Goal: Task Accomplishment & Management: Manage account settings

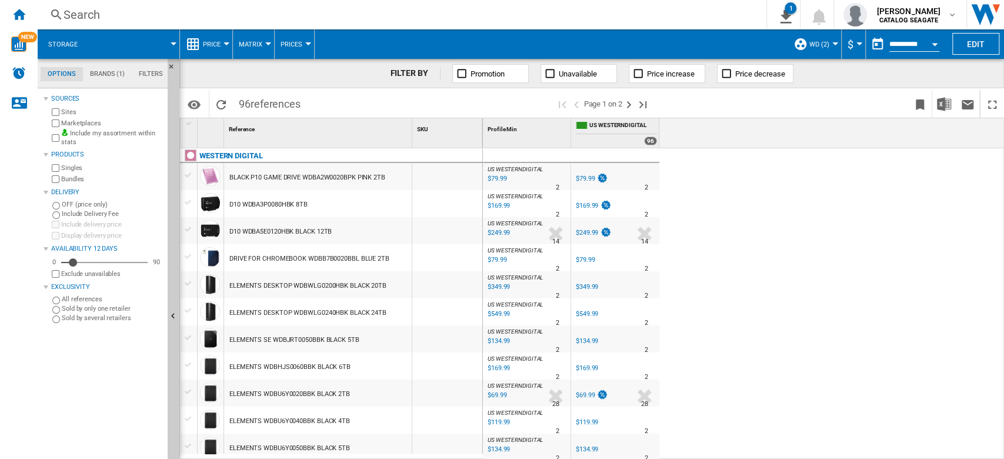
scroll to position [275, 0]
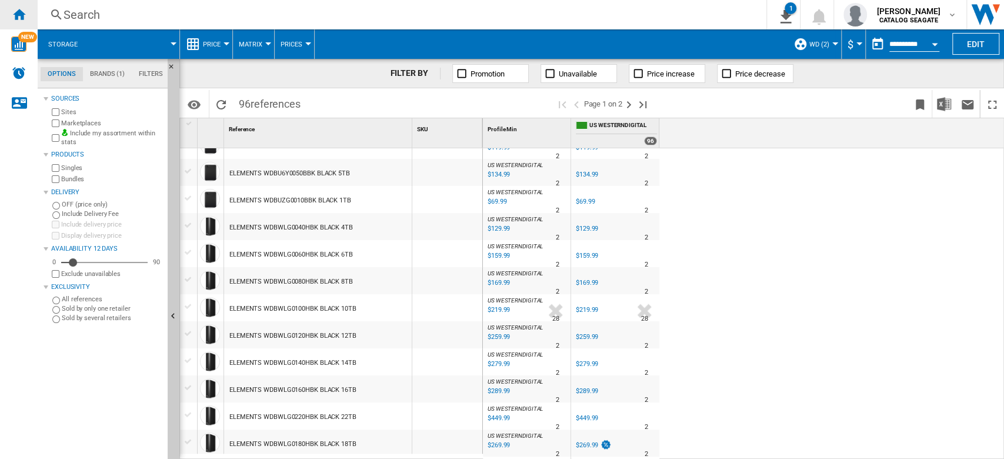
click at [21, 15] on ng-md-icon "Home" at bounding box center [19, 14] width 14 height 14
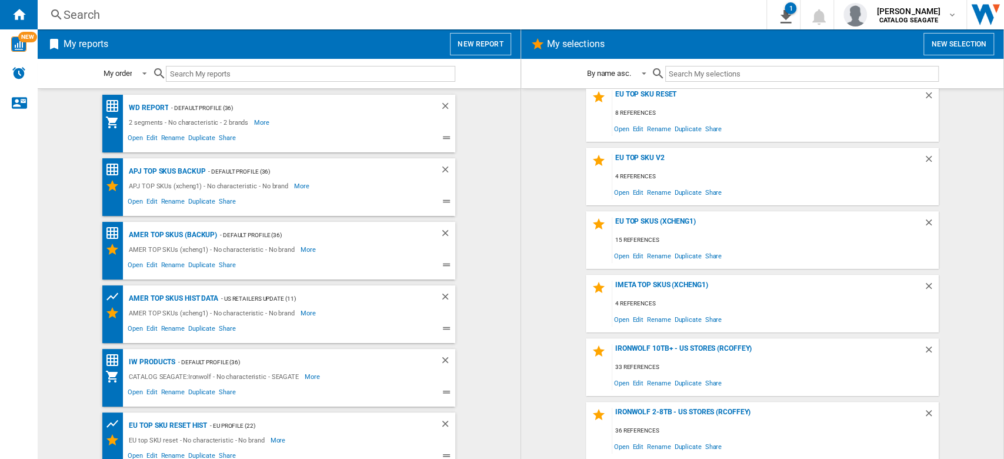
scroll to position [583, 0]
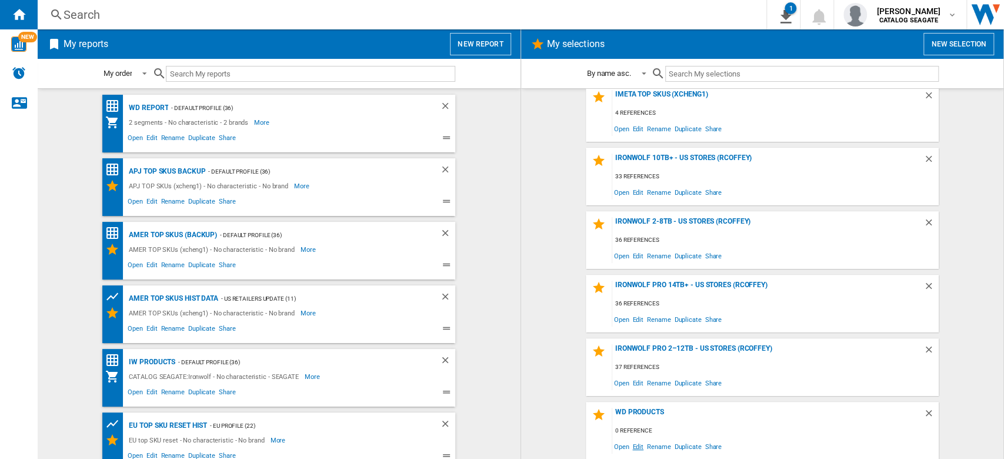
click at [636, 445] on span "Edit" at bounding box center [638, 446] width 15 height 16
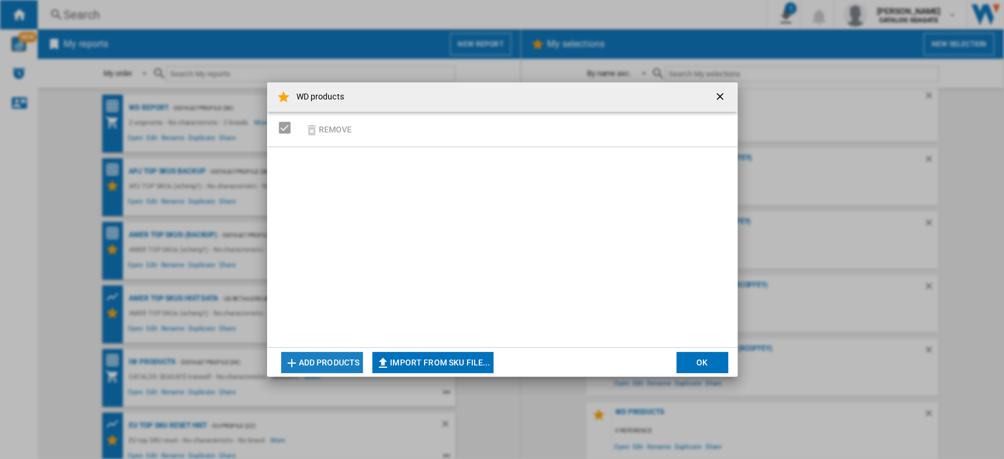
click at [355, 364] on button "Add products" at bounding box center [322, 362] width 82 height 21
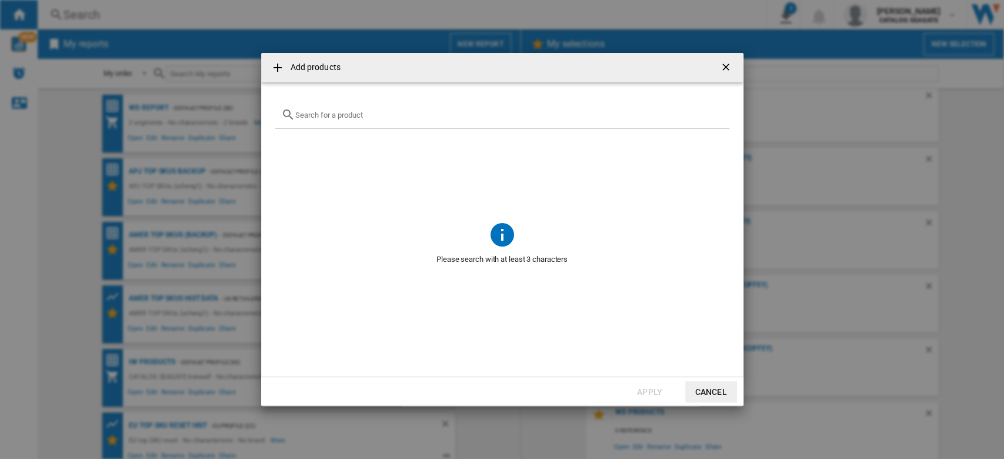
click at [727, 69] on ng-md-icon "getI18NText('BUTTONS.CLOSE_DIALOG')" at bounding box center [727, 68] width 14 height 14
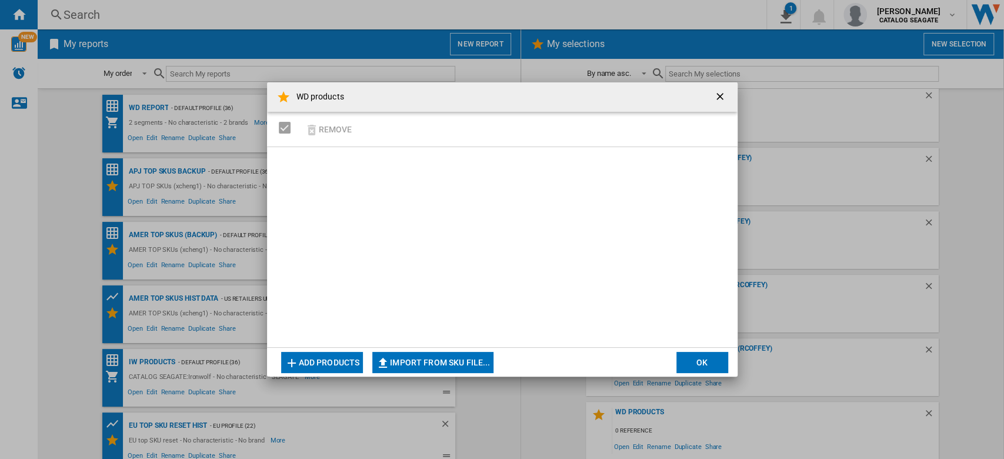
click at [460, 357] on button "Import from SKU file..." at bounding box center [432, 362] width 121 height 21
type input "**********"
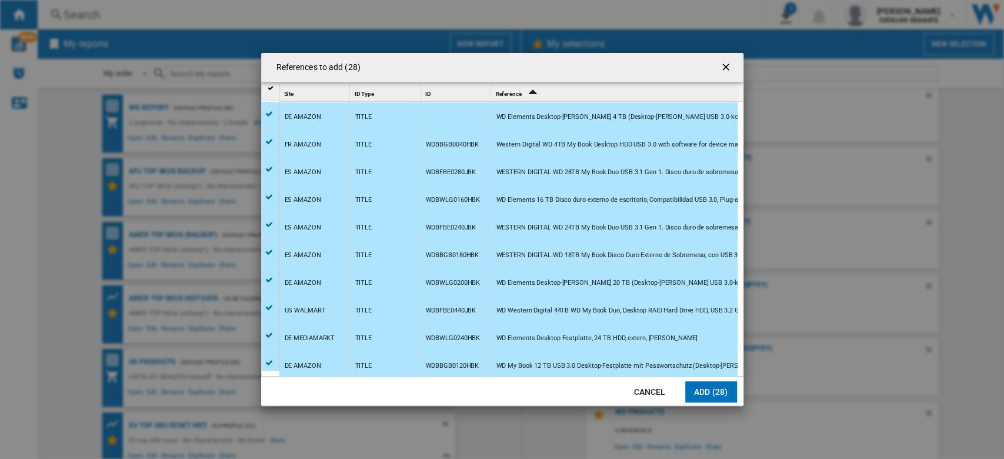
scroll to position [471, 0]
click at [711, 390] on button "Add (28)" at bounding box center [711, 391] width 52 height 21
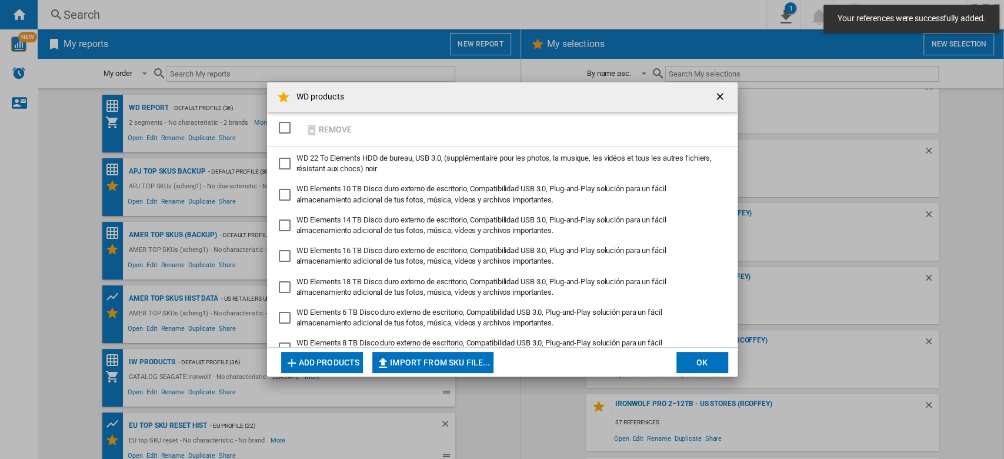
scroll to position [583, 0]
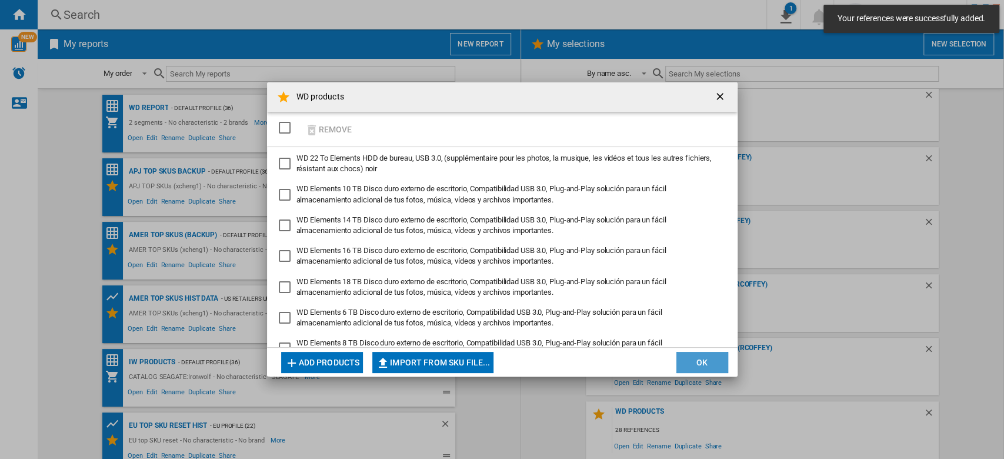
click at [701, 359] on button "OK" at bounding box center [703, 362] width 52 height 21
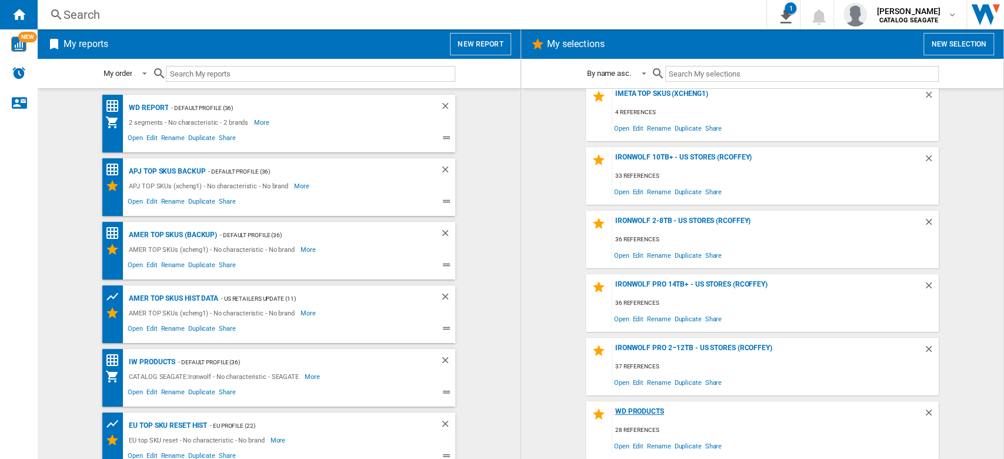
click at [650, 408] on div "WD products" at bounding box center [768, 415] width 311 height 16
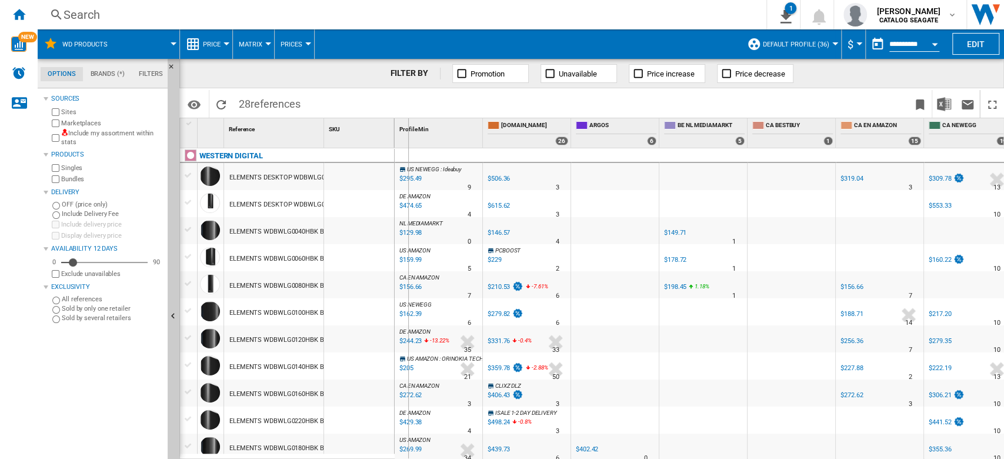
drag, startPoint x: 325, startPoint y: 140, endPoint x: 427, endPoint y: 216, distance: 127.0
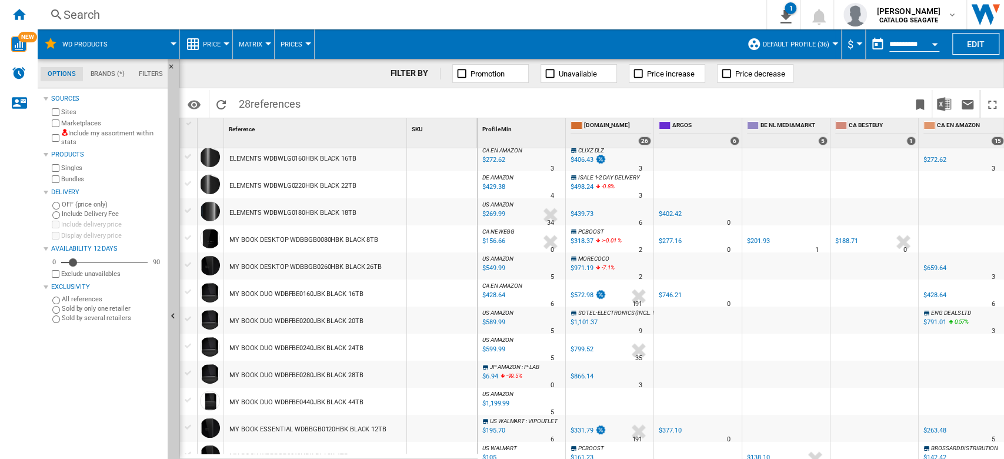
scroll to position [314, 0]
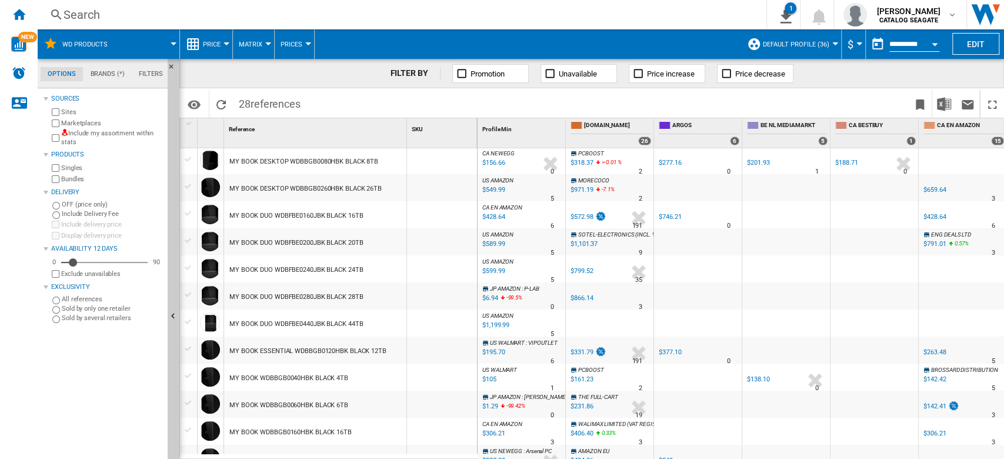
click at [827, 44] on button "Default profile (36)" at bounding box center [799, 43] width 72 height 29
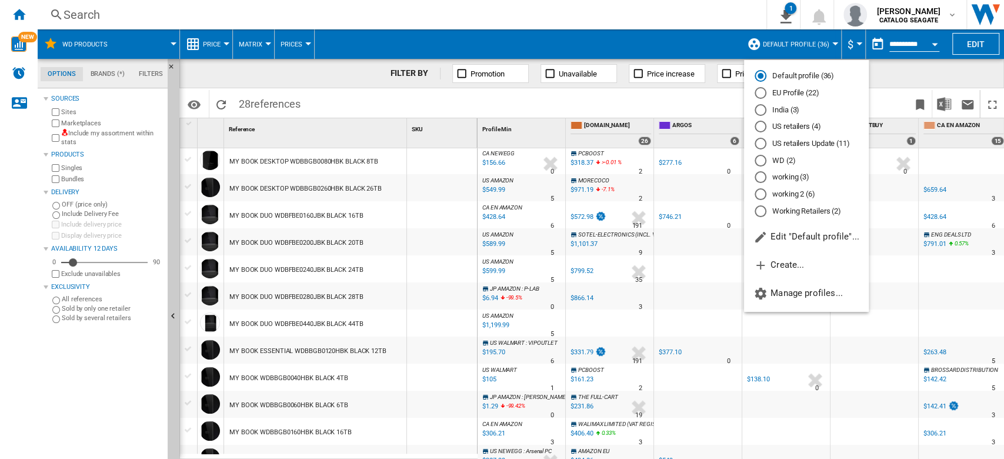
click at [807, 126] on md-radio-button "US retailers (4)" at bounding box center [807, 126] width 104 height 11
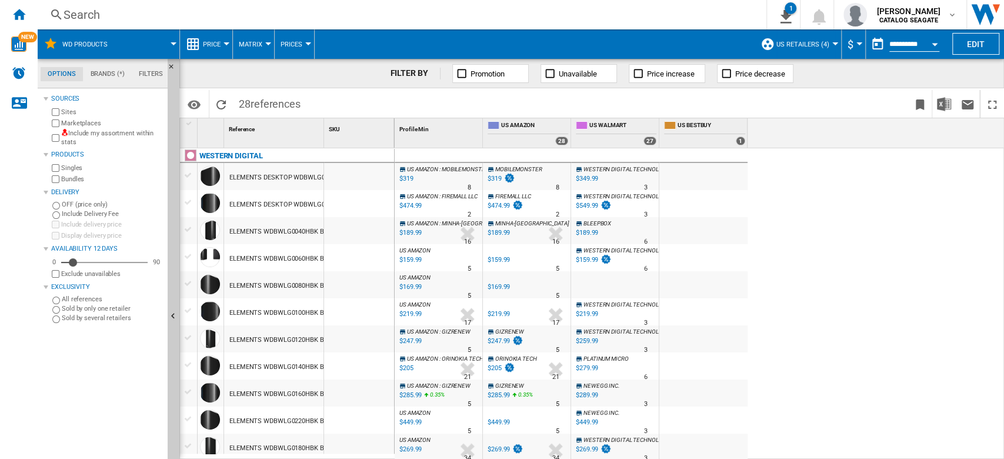
click at [84, 125] on label "Marketplaces" at bounding box center [112, 123] width 102 height 9
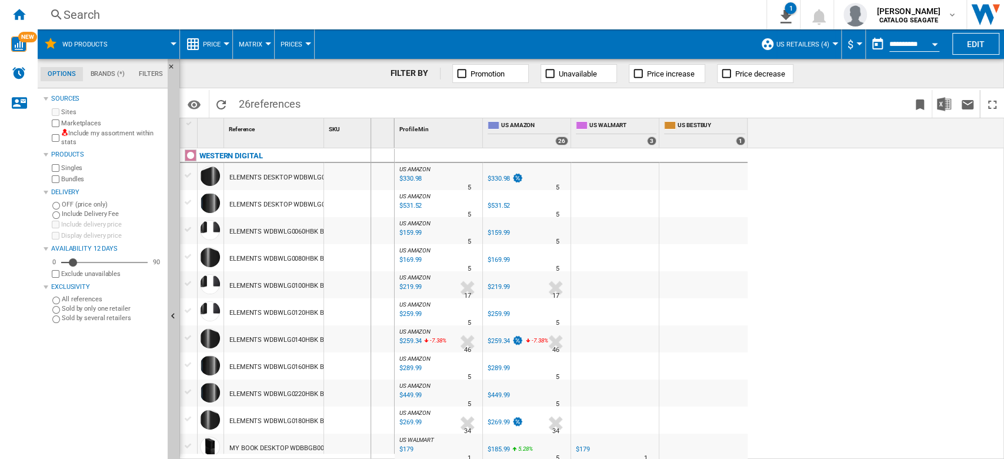
drag, startPoint x: 322, startPoint y: 138, endPoint x: 370, endPoint y: 147, distance: 48.4
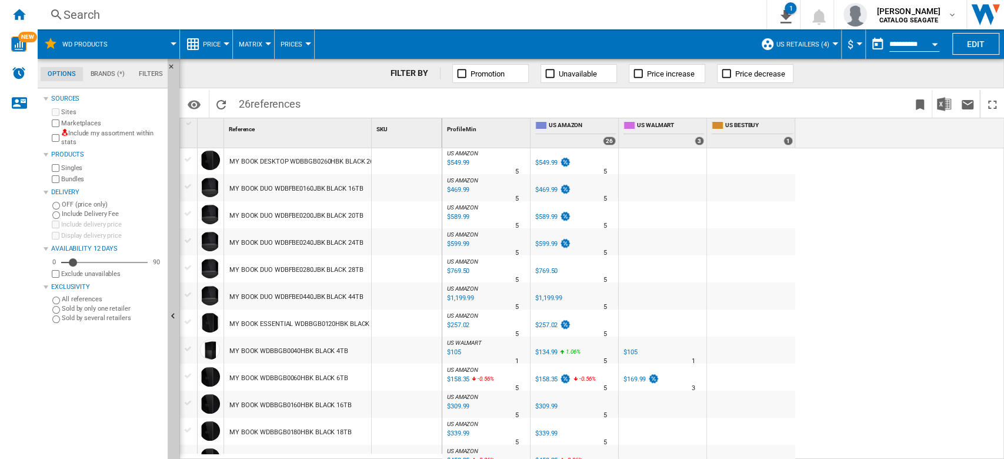
scroll to position [410, 0]
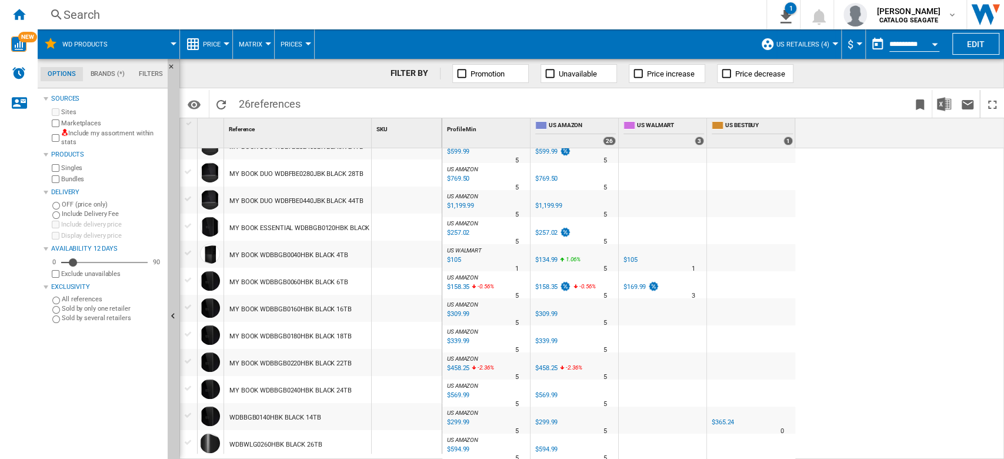
click at [79, 121] on label "Marketplaces" at bounding box center [112, 123] width 102 height 9
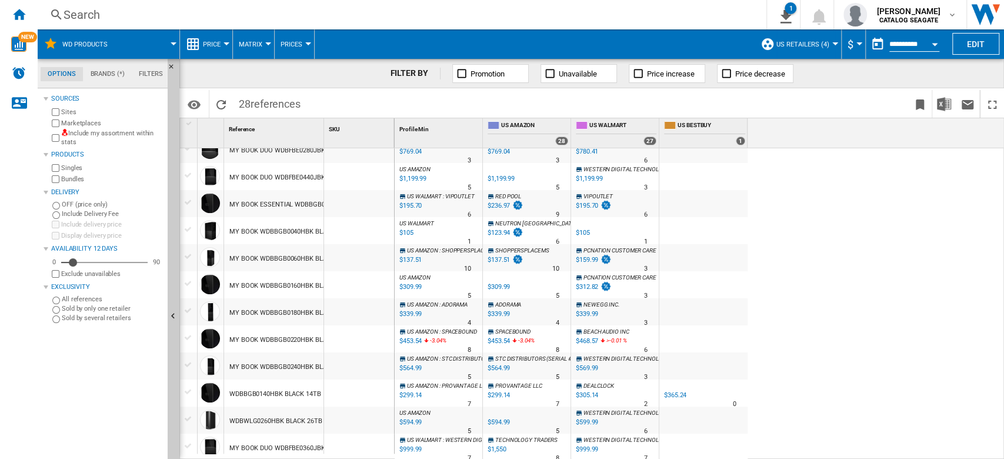
click at [585, 451] on div "$999.99" at bounding box center [587, 449] width 22 height 8
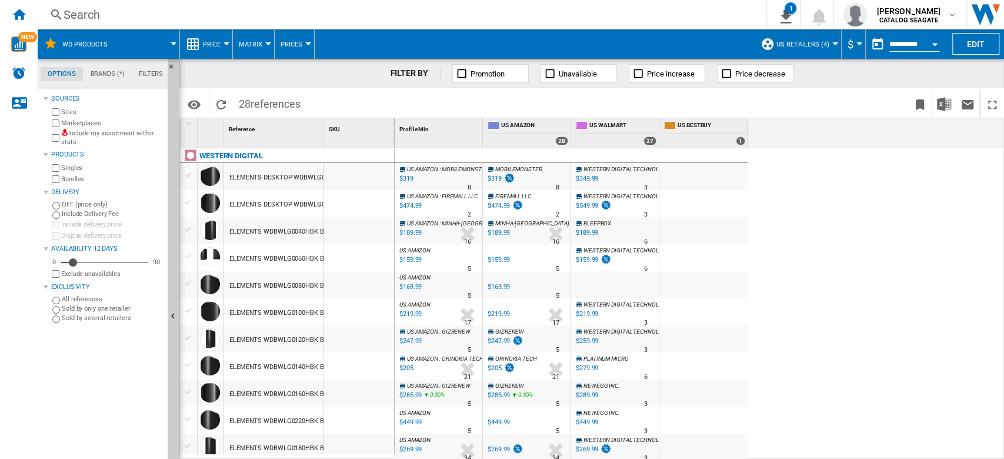
click at [173, 46] on span at bounding box center [148, 43] width 49 height 29
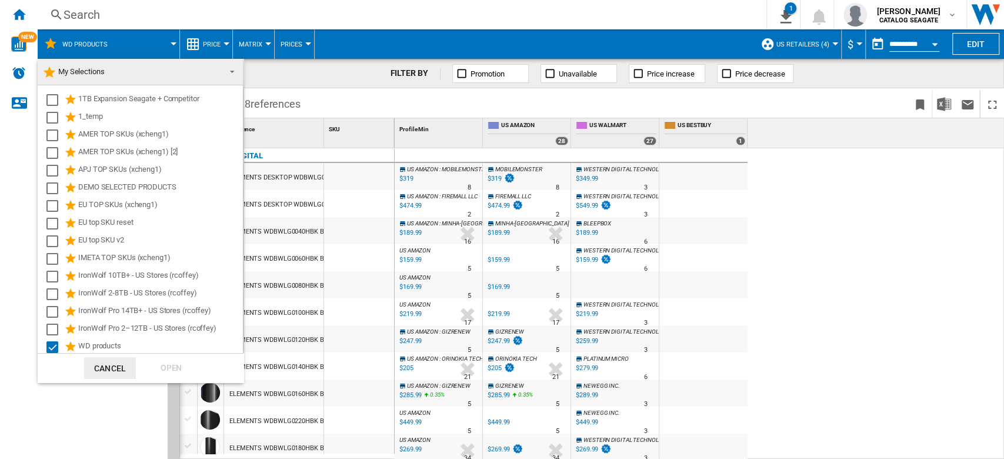
click at [222, 71] on span at bounding box center [229, 70] width 14 height 16
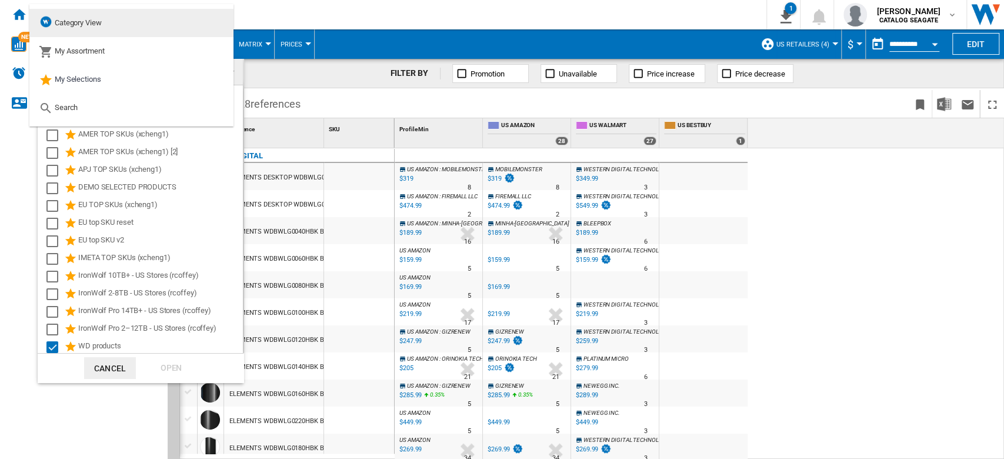
click at [127, 22] on md-option "Category View" at bounding box center [131, 23] width 204 height 28
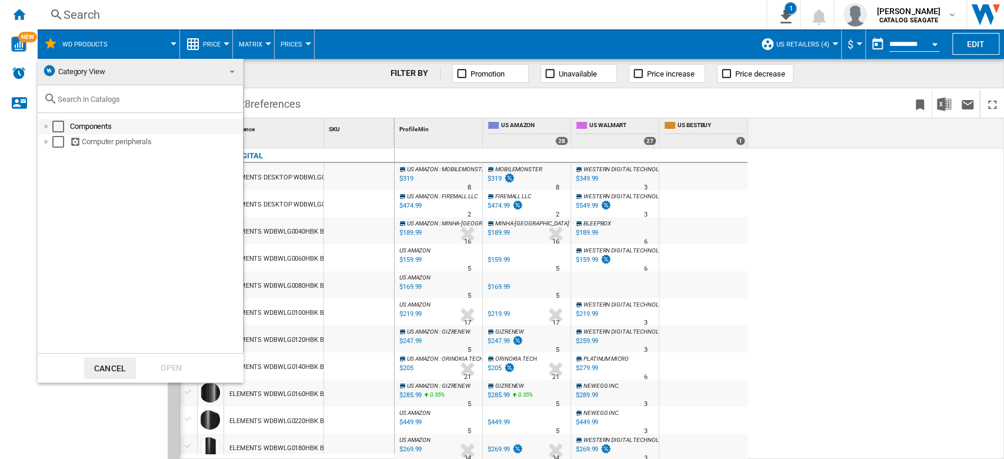
click at [44, 128] on div at bounding box center [47, 127] width 12 height 12
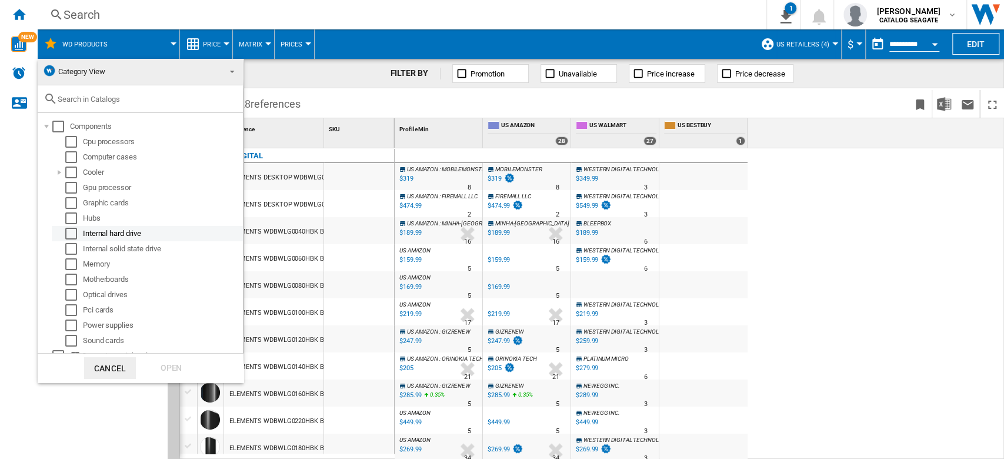
click at [67, 235] on div "Select" at bounding box center [71, 234] width 12 height 12
click at [75, 249] on div "Select" at bounding box center [71, 249] width 12 height 12
click at [48, 125] on div at bounding box center [47, 127] width 12 height 12
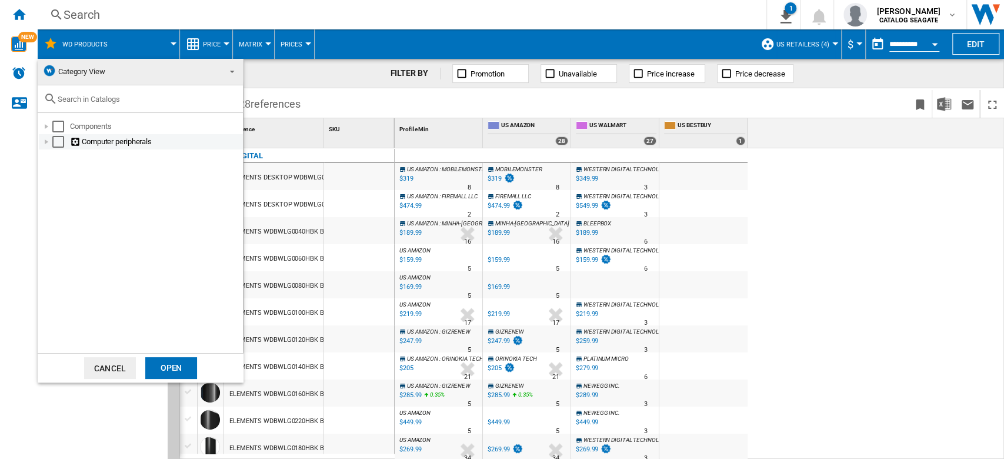
click at [46, 145] on div at bounding box center [47, 142] width 12 height 12
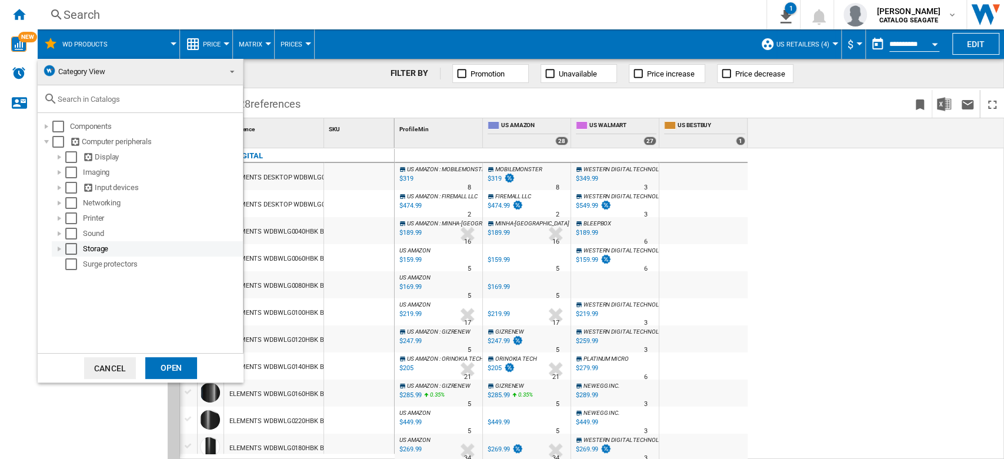
click at [71, 243] on div "Select" at bounding box center [71, 249] width 12 height 12
click at [977, 34] on md-backdrop at bounding box center [502, 229] width 1004 height 459
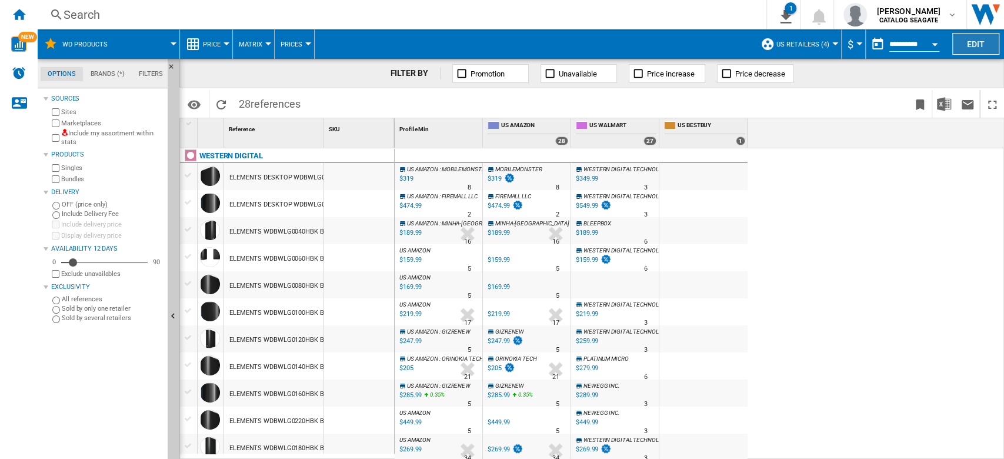
click at [979, 40] on button "Edit" at bounding box center [976, 44] width 47 height 22
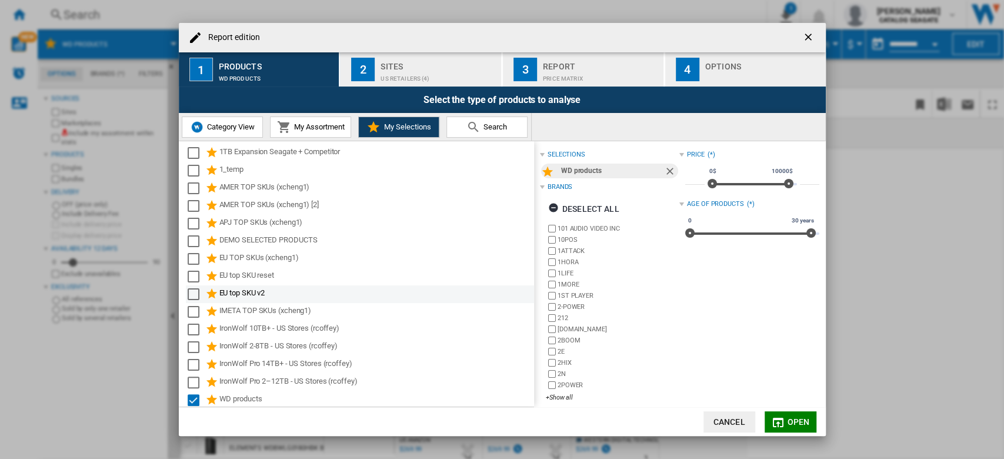
scroll to position [5, 0]
click at [227, 127] on span "Category View" at bounding box center [229, 126] width 51 height 9
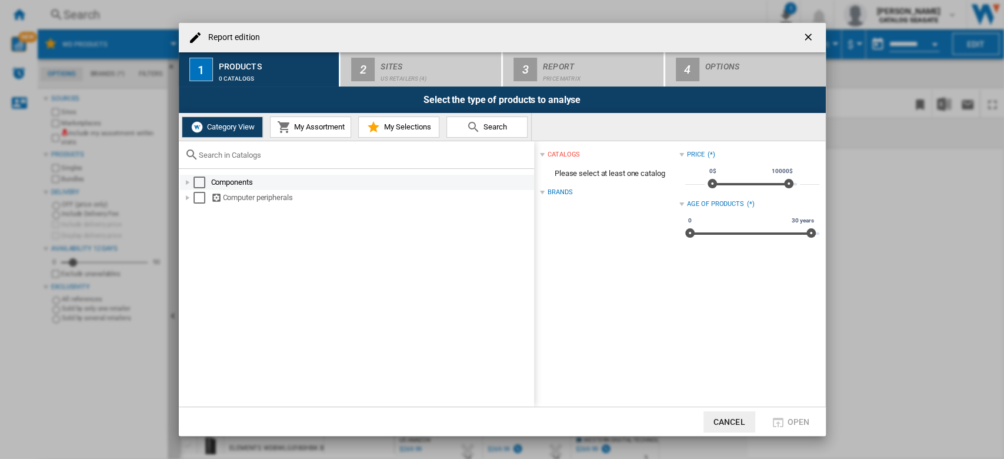
click at [188, 183] on div "Report edition ..." at bounding box center [188, 183] width 12 height 12
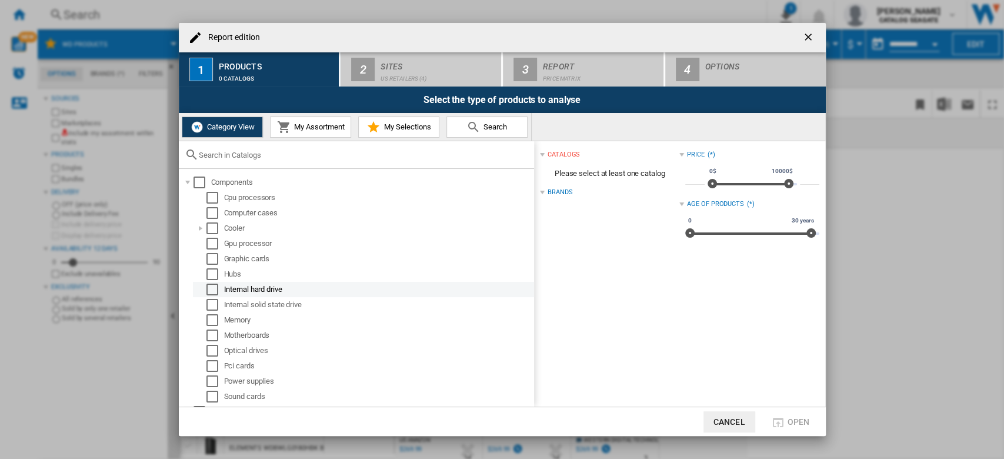
click at [209, 288] on div "Select" at bounding box center [213, 290] width 12 height 12
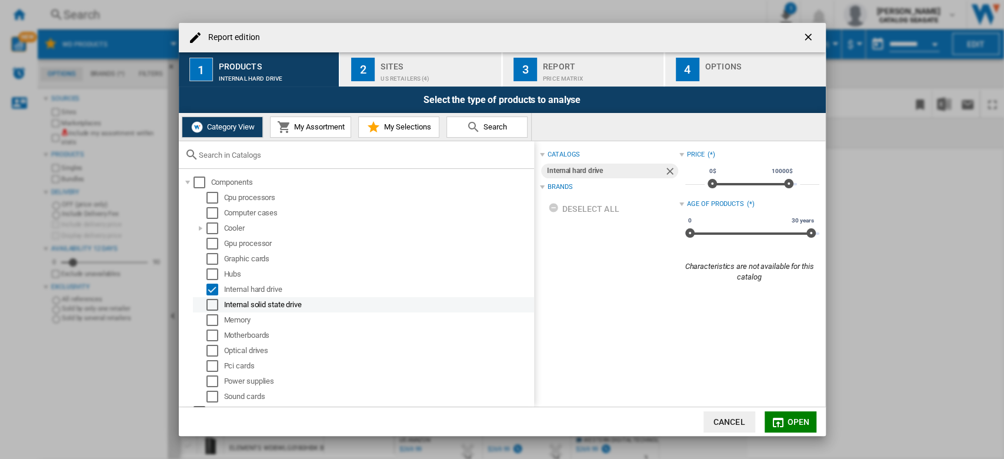
click at [214, 303] on div "Select" at bounding box center [213, 305] width 12 height 12
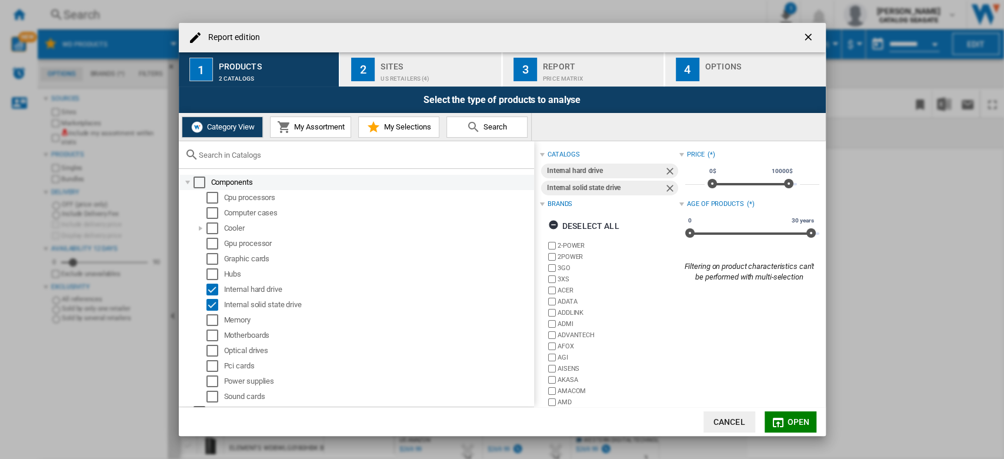
click at [189, 181] on div "Report edition ..." at bounding box center [188, 183] width 12 height 12
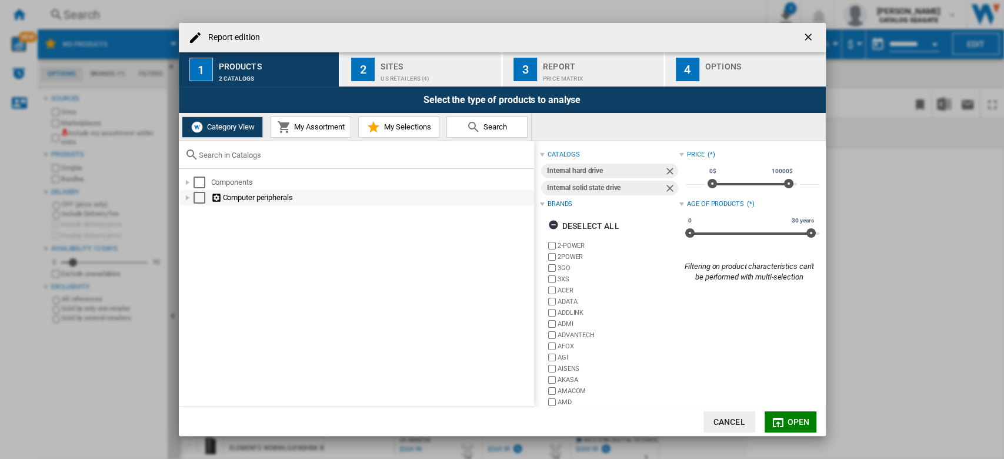
click at [187, 197] on div "Report edition ..." at bounding box center [188, 198] width 12 height 12
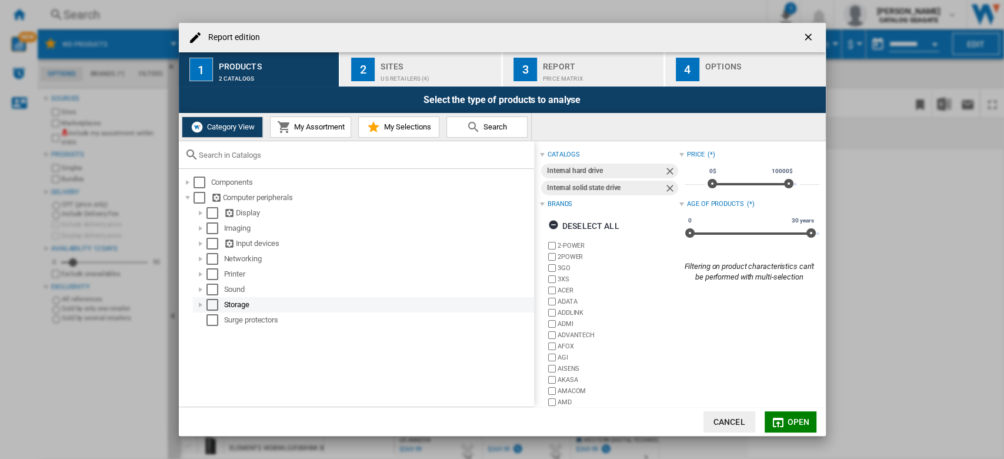
click at [199, 304] on div "Report edition ..." at bounding box center [201, 305] width 12 height 12
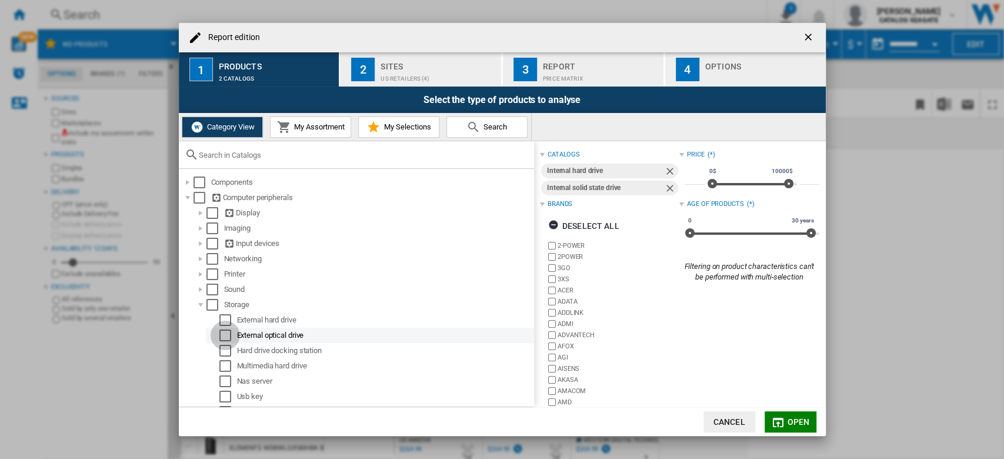
click at [227, 334] on div "Select" at bounding box center [225, 336] width 12 height 12
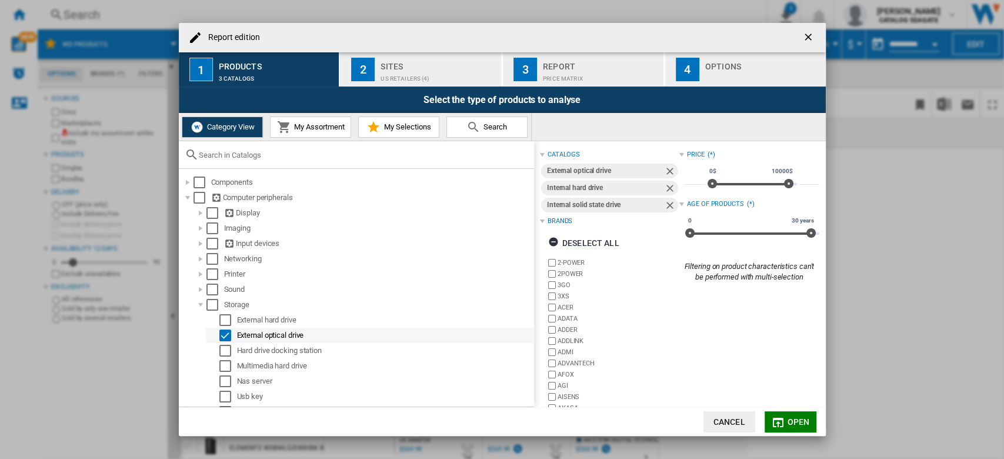
click at [228, 337] on div "Select" at bounding box center [225, 336] width 12 height 12
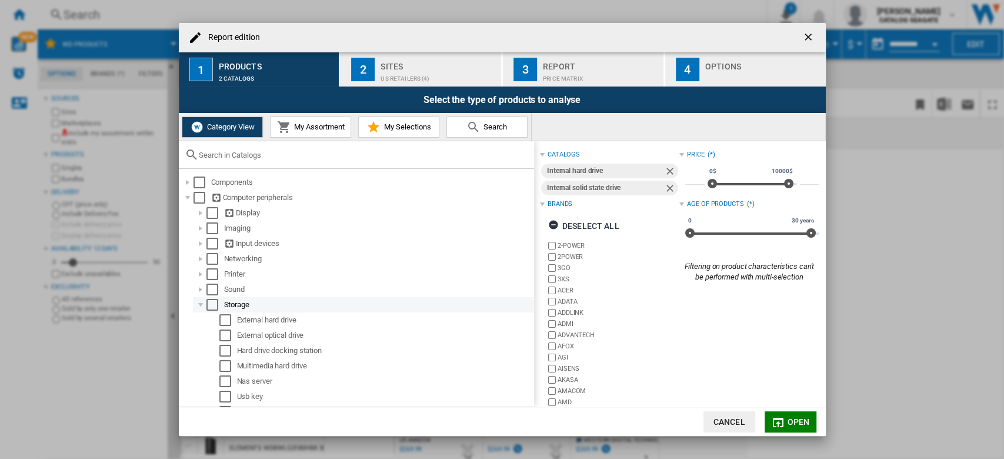
click at [208, 302] on div "Select" at bounding box center [213, 305] width 12 height 12
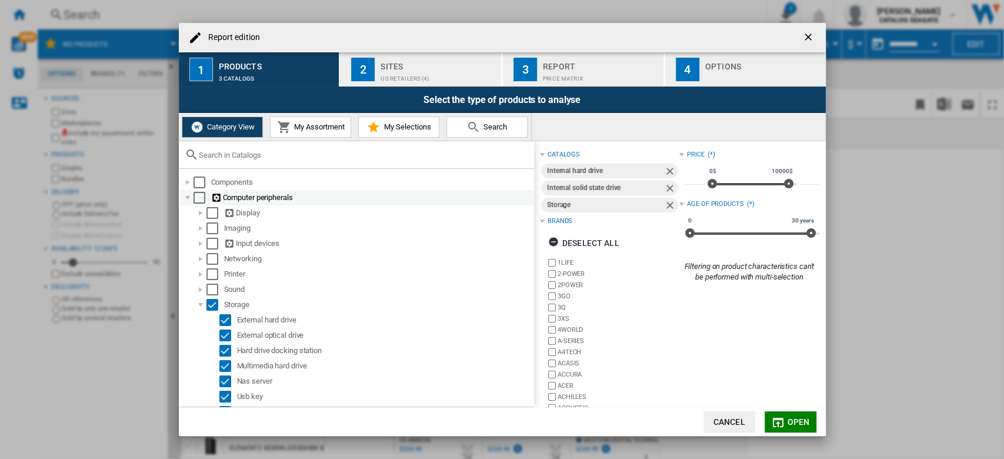
click at [190, 199] on div "Report edition ..." at bounding box center [188, 198] width 12 height 12
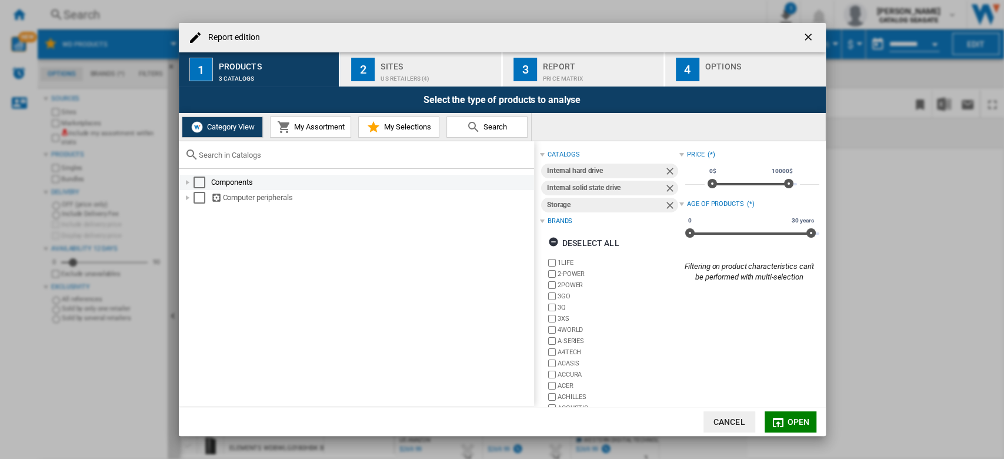
click at [190, 179] on div "Report edition ..." at bounding box center [188, 183] width 12 height 12
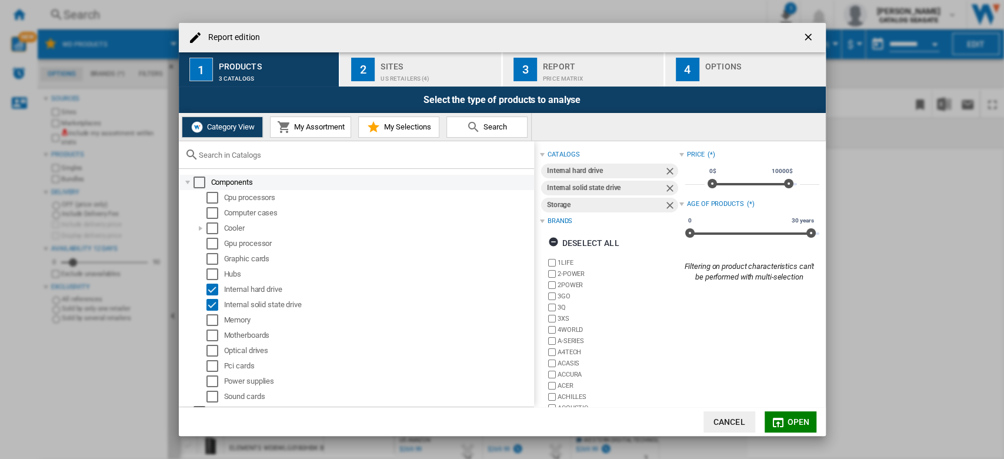
click at [190, 179] on div "Report edition ..." at bounding box center [188, 183] width 12 height 12
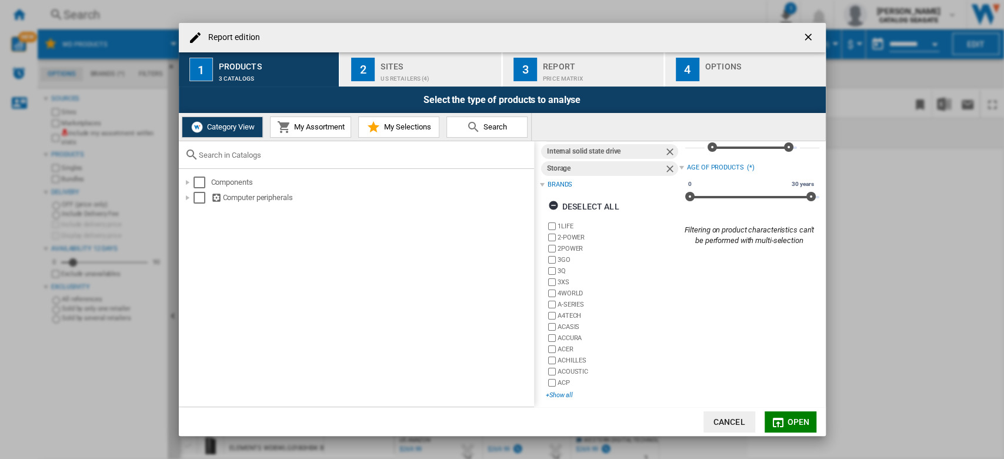
scroll to position [43, 0]
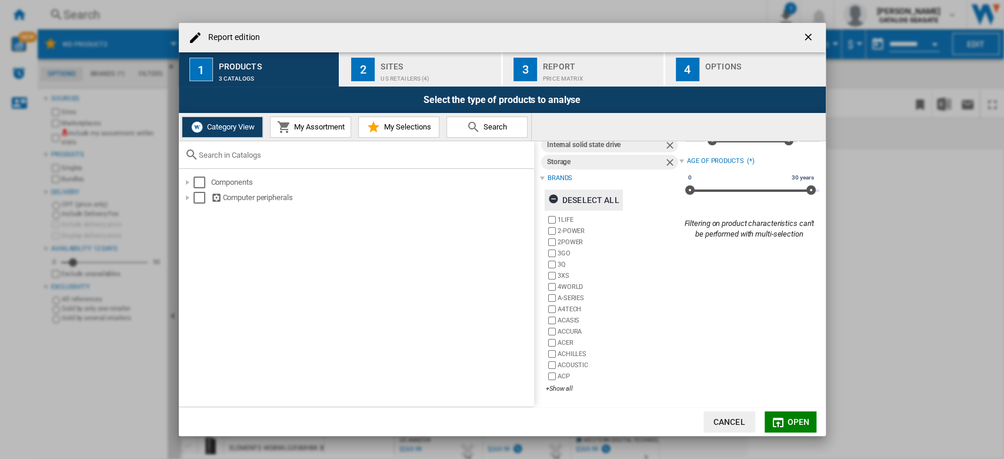
click at [593, 193] on div "Deselect all" at bounding box center [583, 199] width 71 height 21
click at [560, 388] on div "+Show all" at bounding box center [613, 388] width 134 height 9
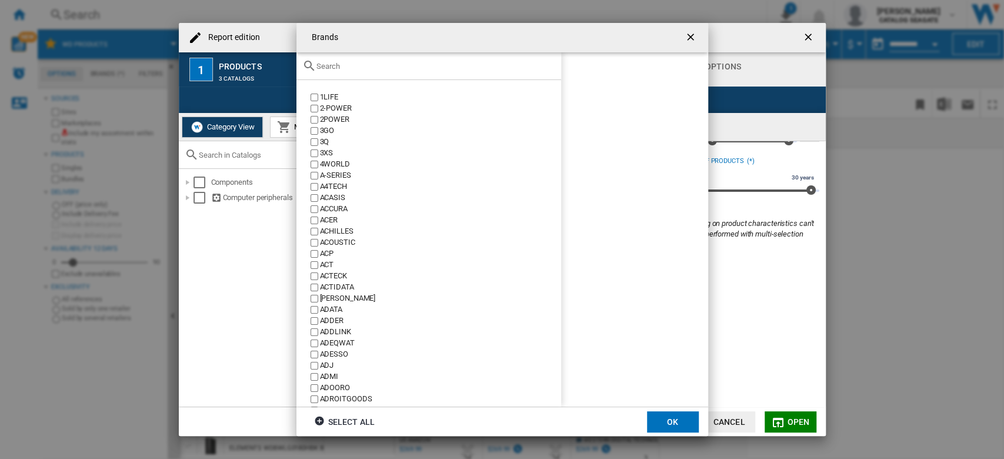
click at [334, 64] on input "Brands 1LIFE ..." at bounding box center [436, 66] width 239 height 9
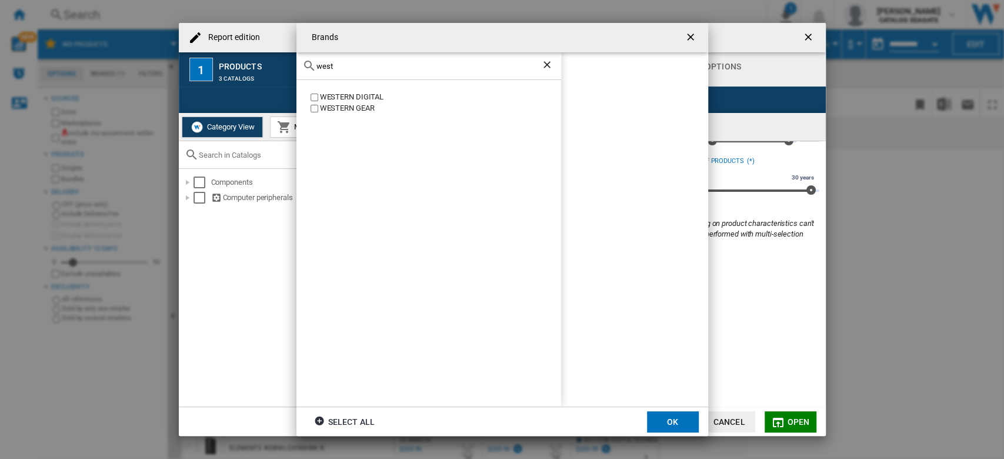
type input "west"
click at [663, 410] on md-dialog-actions "Select all OK" at bounding box center [503, 421] width 412 height 29
click at [689, 422] on button "OK" at bounding box center [673, 421] width 52 height 21
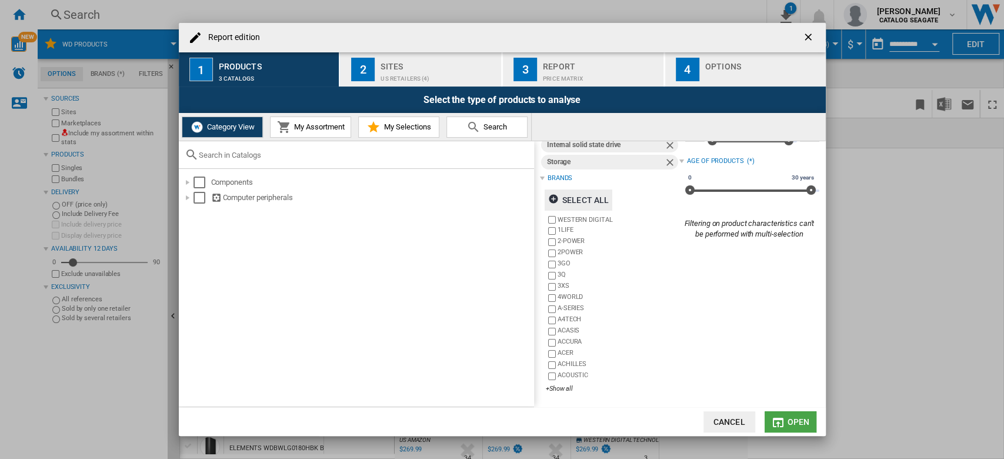
click at [788, 418] on span "Open" at bounding box center [798, 421] width 22 height 9
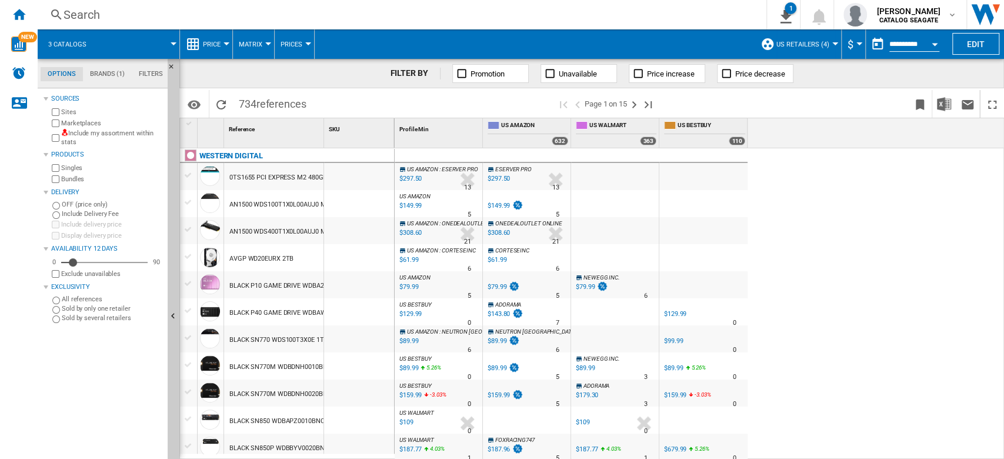
click at [89, 125] on label "Marketplaces" at bounding box center [112, 123] width 102 height 9
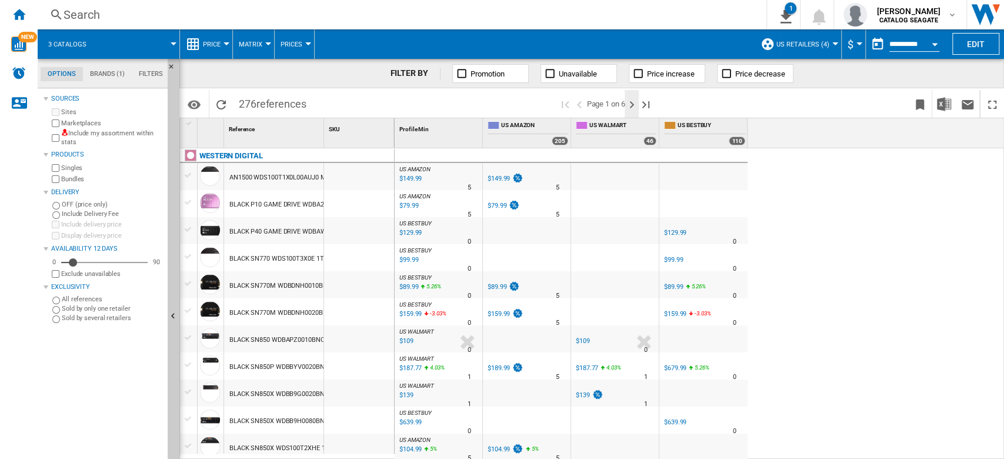
click at [633, 104] on ng-md-icon "Next page" at bounding box center [632, 105] width 14 height 14
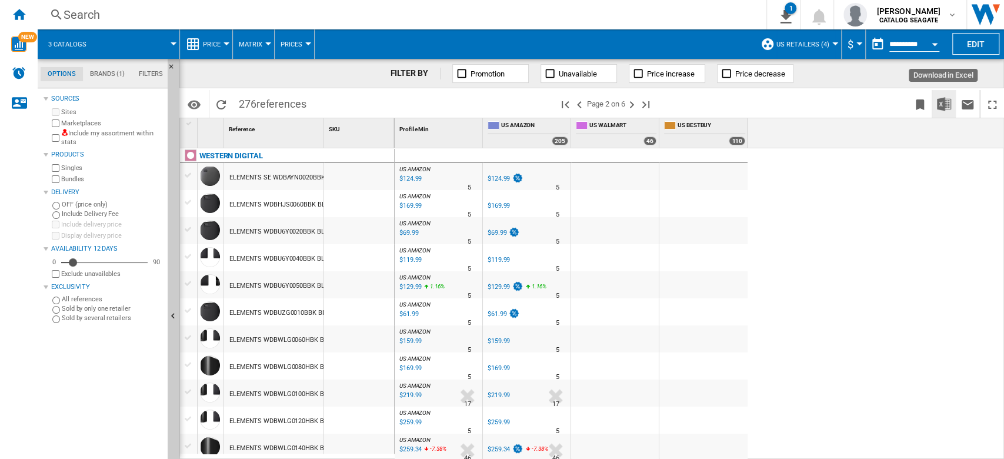
click at [943, 110] on img "Download in Excel" at bounding box center [944, 104] width 14 height 14
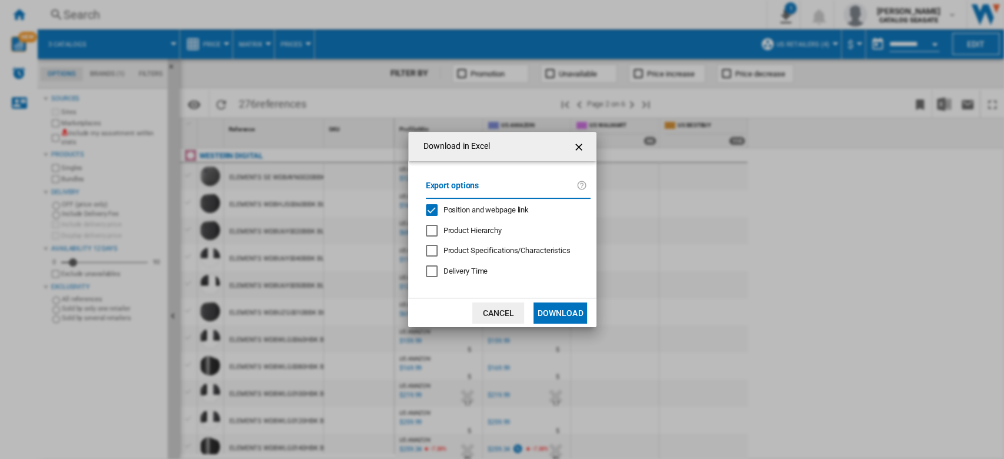
click at [514, 208] on span "Position and webpage link" at bounding box center [487, 209] width 86 height 9
click at [564, 317] on button "Download" at bounding box center [560, 312] width 53 height 21
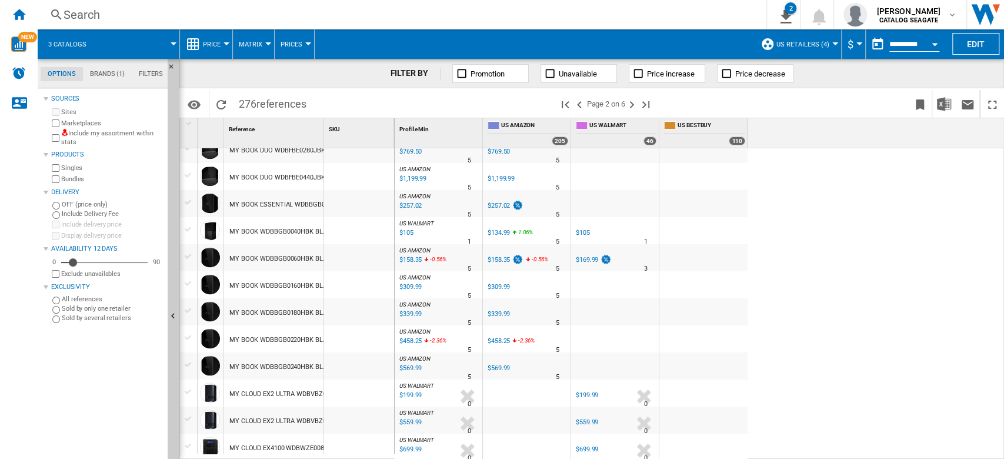
scroll to position [820, 0]
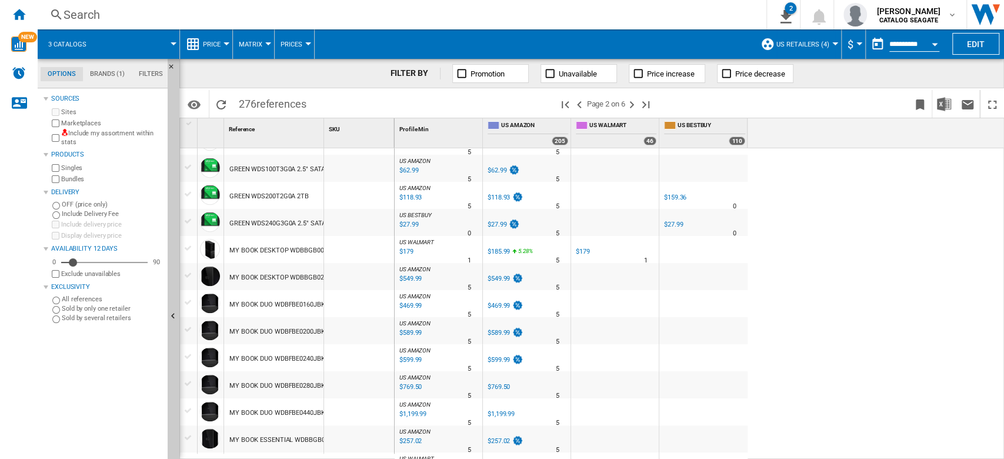
click at [171, 46] on span at bounding box center [138, 43] width 71 height 29
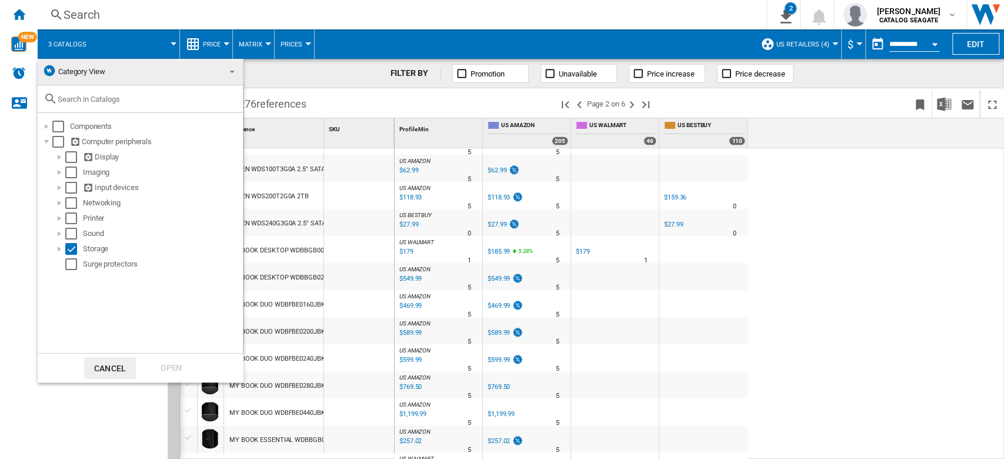
click at [229, 75] on span at bounding box center [229, 70] width 14 height 16
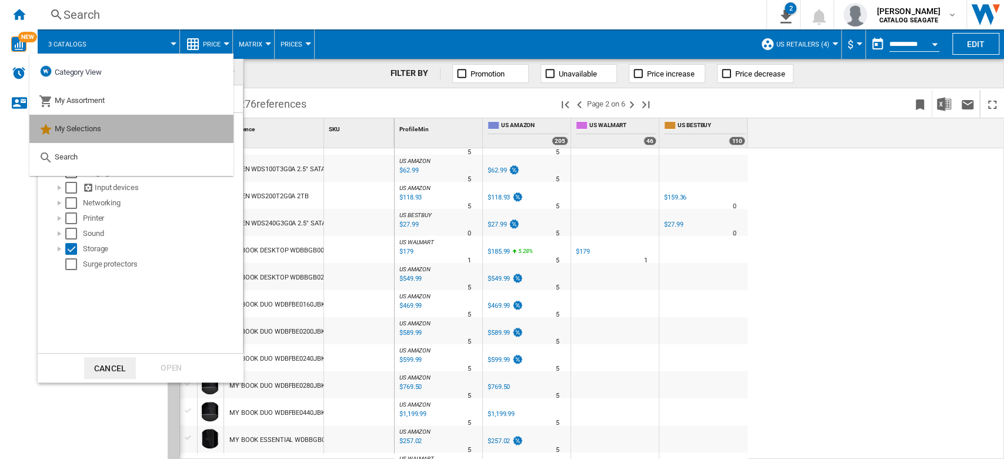
click at [146, 126] on md-option "My Selections" at bounding box center [131, 129] width 204 height 28
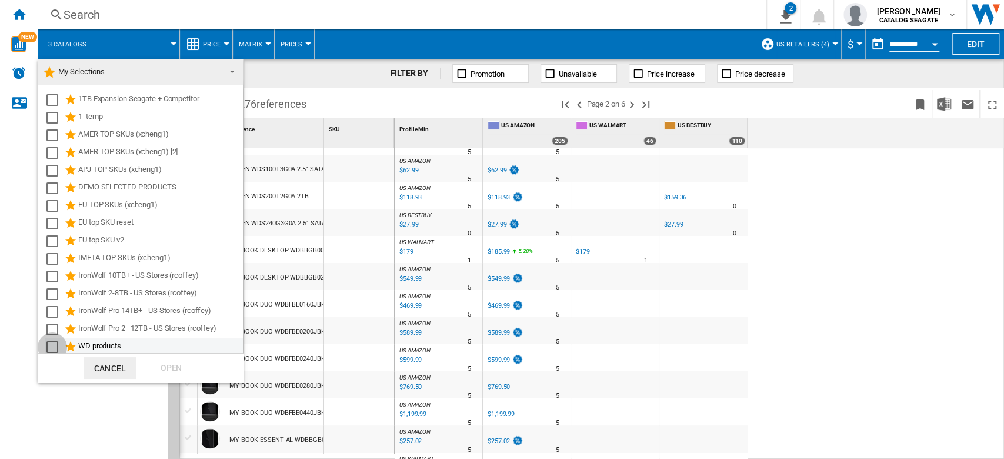
click at [52, 346] on div "Select" at bounding box center [52, 347] width 12 height 12
click at [155, 374] on div "Open" at bounding box center [171, 368] width 52 height 22
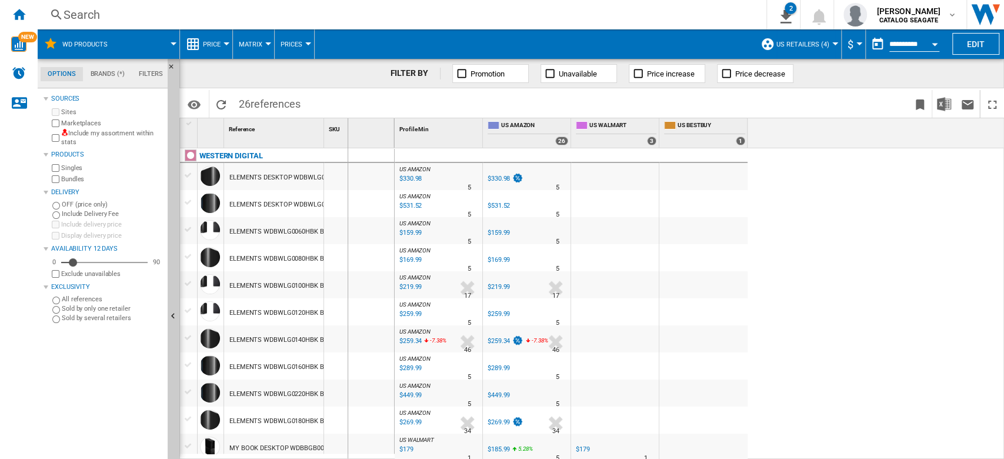
drag, startPoint x: 324, startPoint y: 128, endPoint x: 360, endPoint y: 131, distance: 36.0
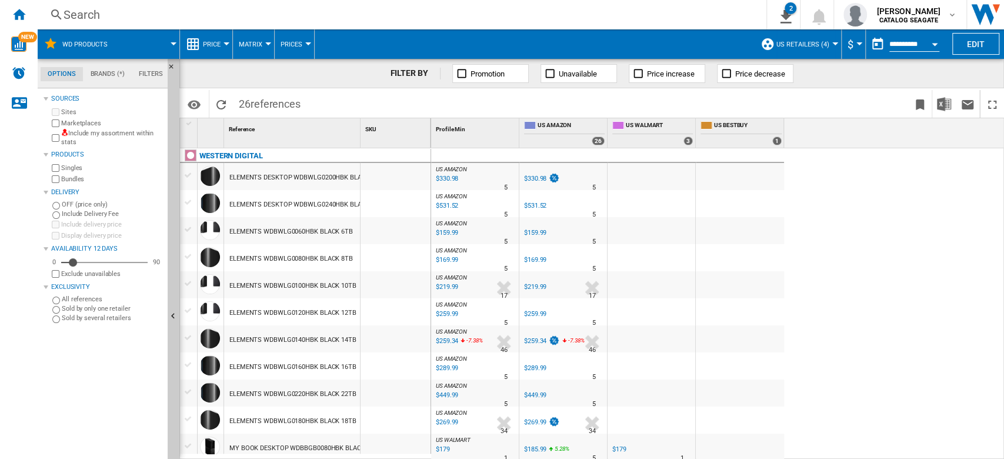
click at [824, 44] on span "US retailers (4)" at bounding box center [803, 45] width 53 height 8
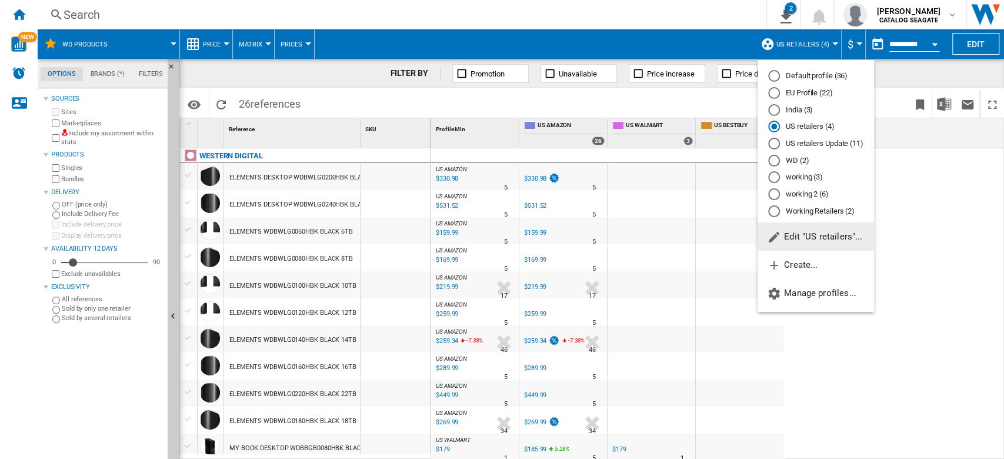
click at [822, 242] on span "Edit "US retailers"..." at bounding box center [814, 236] width 95 height 11
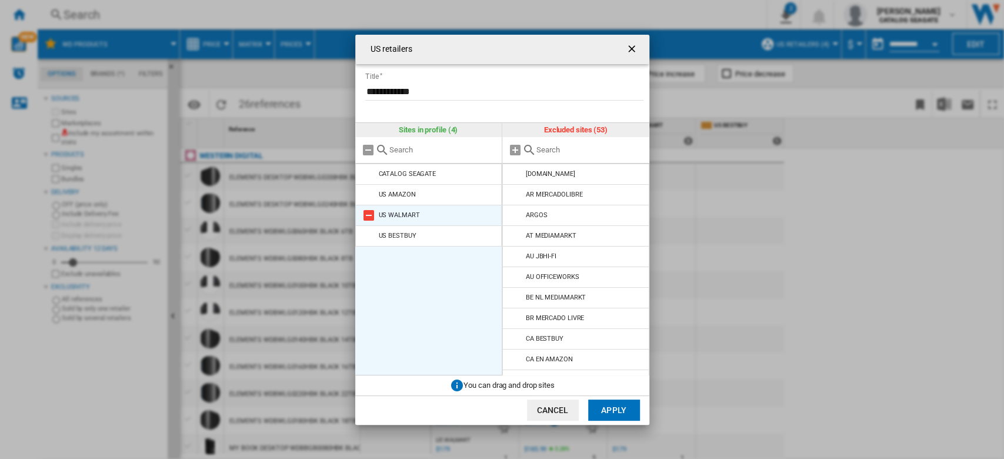
click at [370, 217] on md-icon at bounding box center [369, 215] width 14 height 14
click at [370, 215] on md-icon at bounding box center [369, 215] width 14 height 14
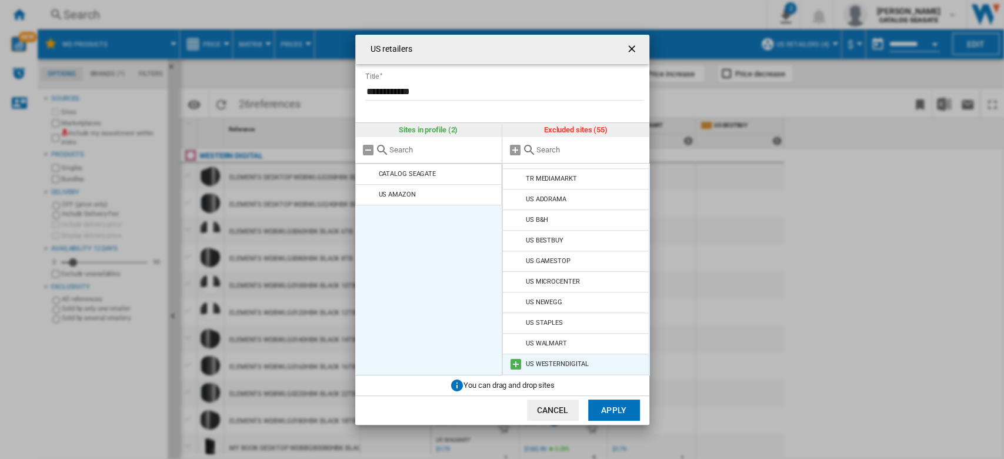
click at [513, 361] on md-icon at bounding box center [516, 364] width 14 height 14
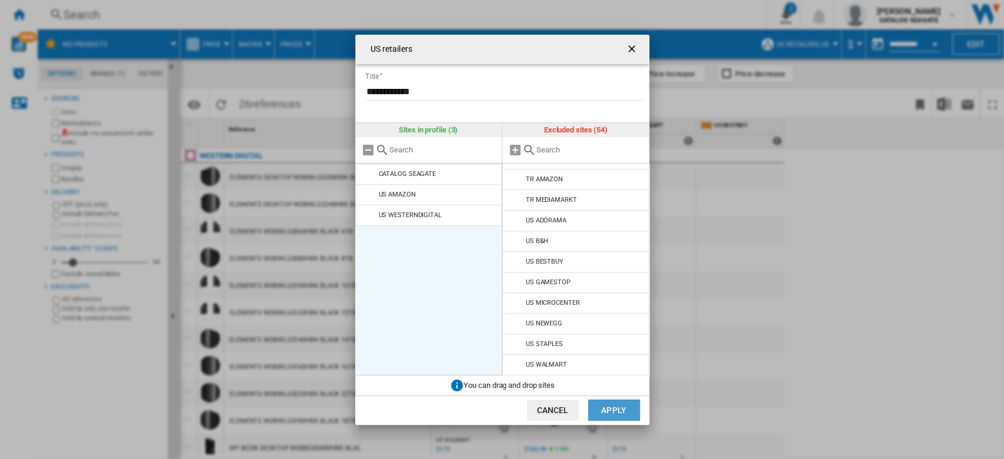
click at [603, 407] on button "Apply" at bounding box center [614, 410] width 52 height 21
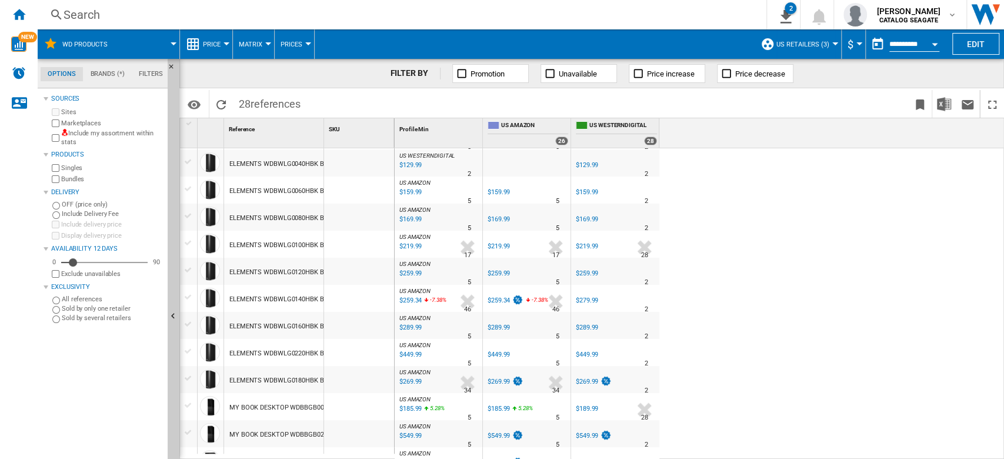
scroll to position [0, 0]
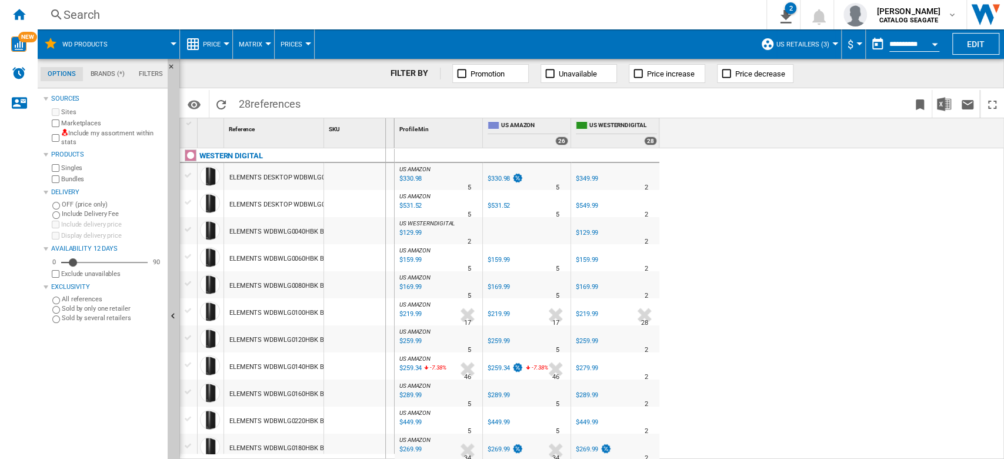
drag, startPoint x: 322, startPoint y: 136, endPoint x: 385, endPoint y: 148, distance: 64.2
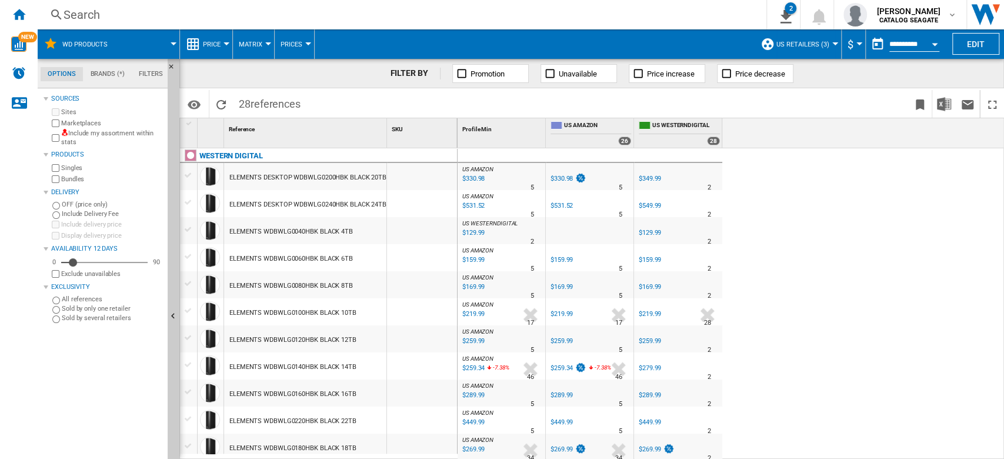
scroll to position [78, 0]
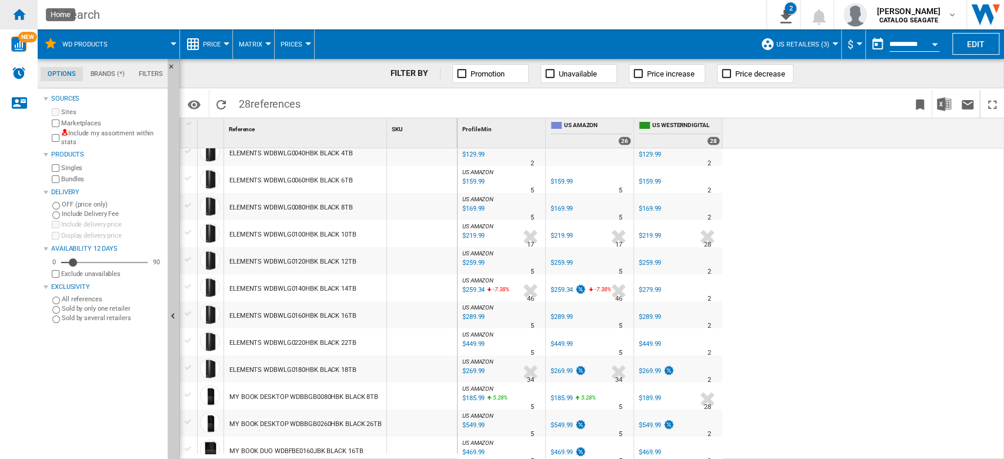
click at [24, 18] on ng-md-icon "Home" at bounding box center [19, 14] width 14 height 14
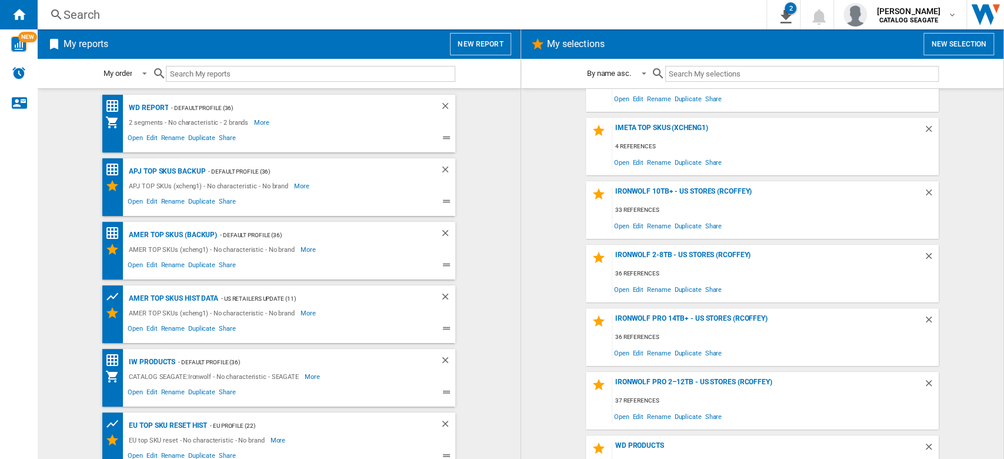
scroll to position [583, 0]
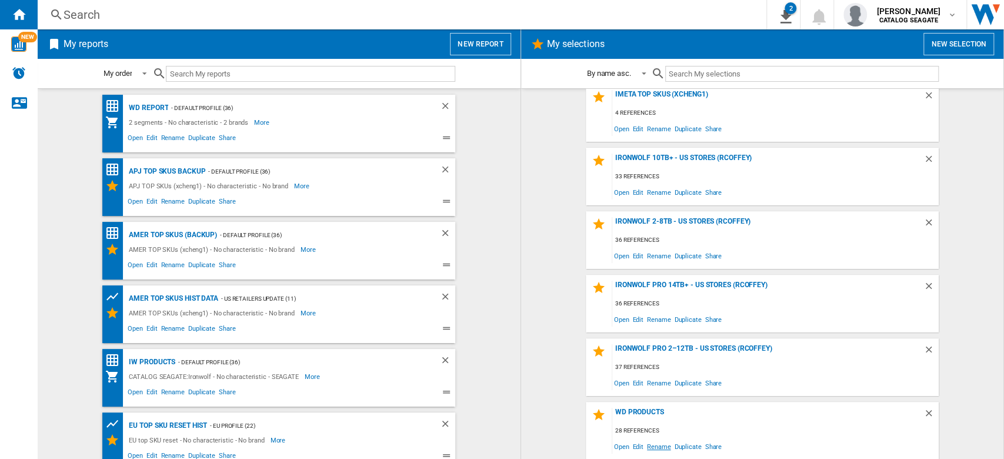
click at [658, 447] on span "Rename" at bounding box center [658, 446] width 27 height 16
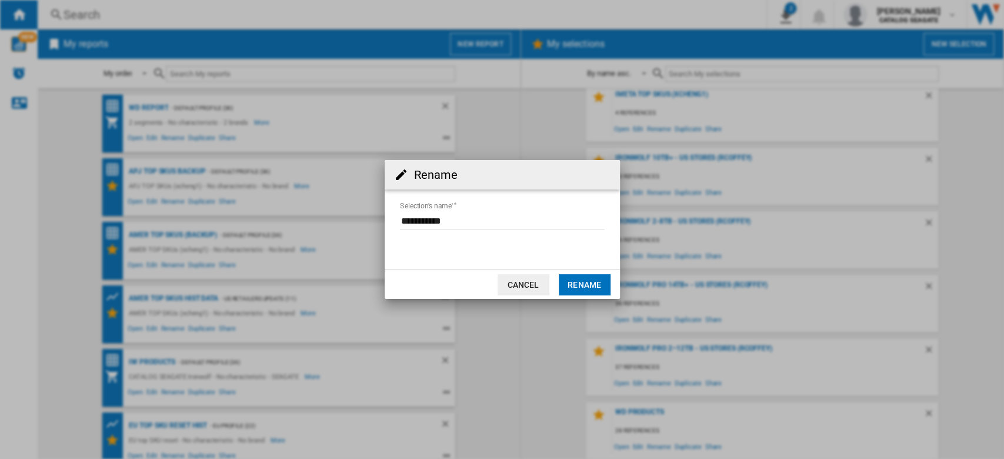
click at [483, 222] on input "Selection's name'" at bounding box center [502, 221] width 205 height 18
type input "**********"
click at [584, 283] on button "Rename" at bounding box center [585, 284] width 52 height 21
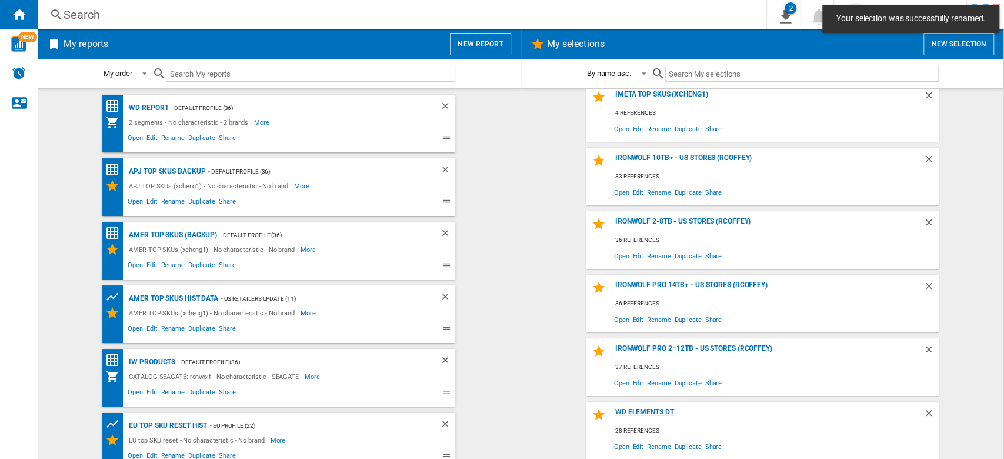
click at [657, 413] on div "WD elements DT" at bounding box center [768, 416] width 311 height 16
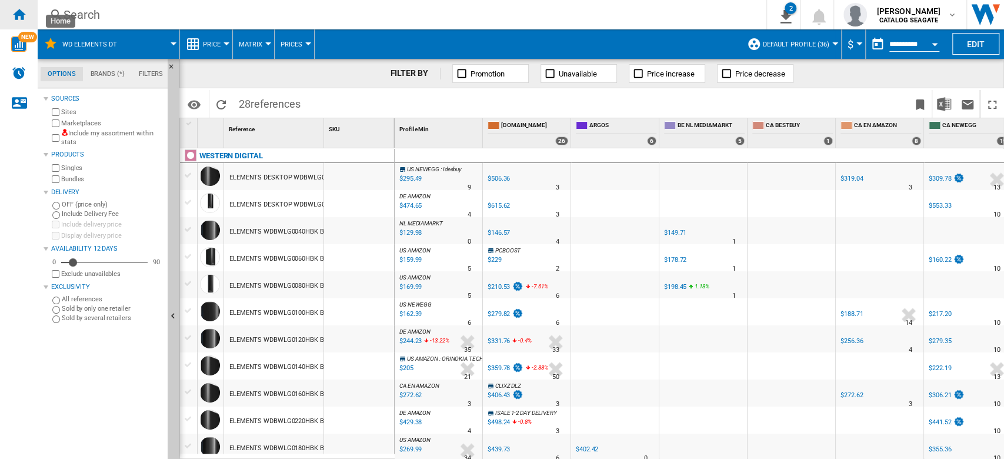
click at [24, 16] on ng-md-icon "Home" at bounding box center [19, 14] width 14 height 14
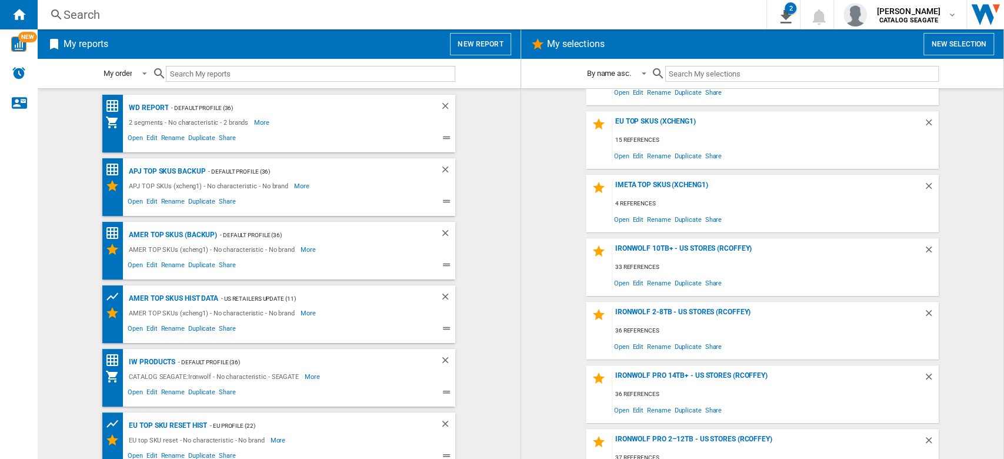
scroll to position [583, 0]
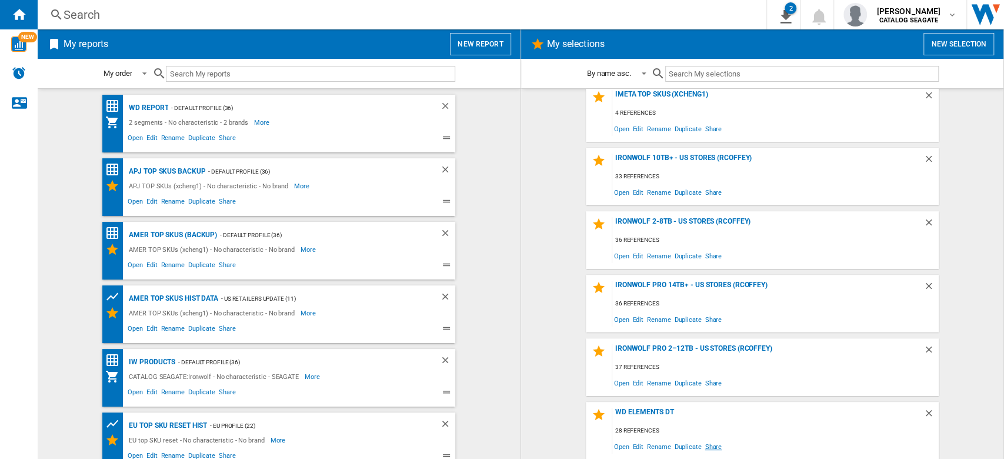
click at [708, 446] on span "Share" at bounding box center [713, 446] width 21 height 16
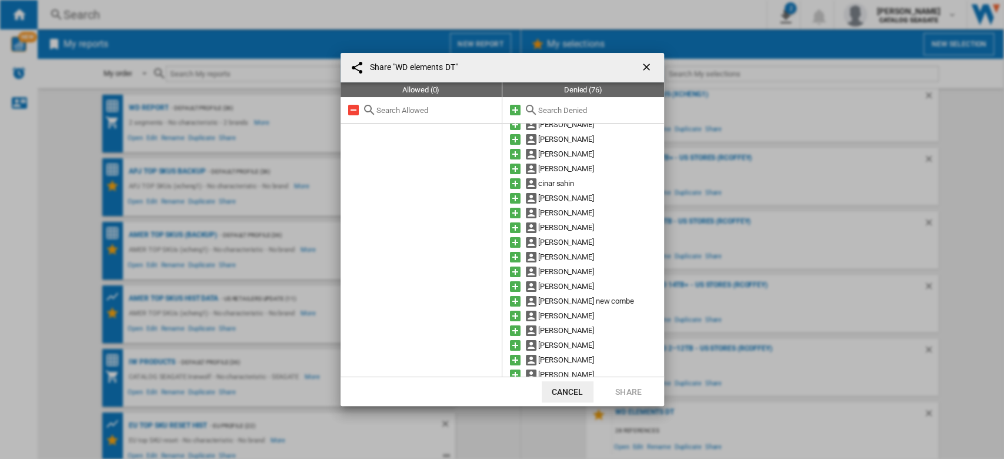
scroll to position [0, 0]
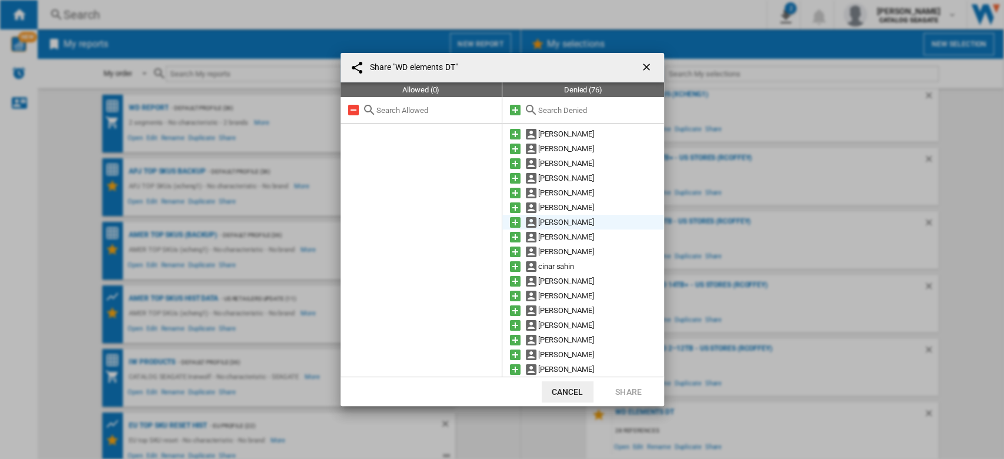
click at [515, 224] on md-icon at bounding box center [515, 222] width 14 height 14
click at [625, 392] on button "Share" at bounding box center [629, 391] width 52 height 21
